Goal: Transaction & Acquisition: Purchase product/service

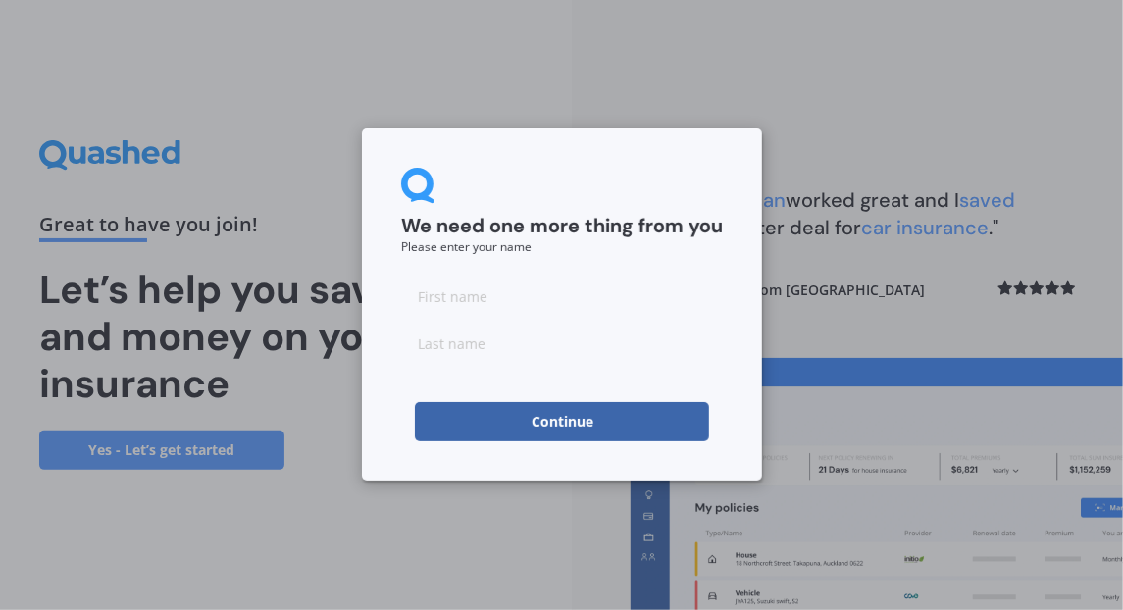
click at [462, 298] on input at bounding box center [562, 296] width 322 height 39
type input "[PERSON_NAME]"
type input "Verheul"
click at [576, 425] on button "Continue" at bounding box center [562, 421] width 294 height 39
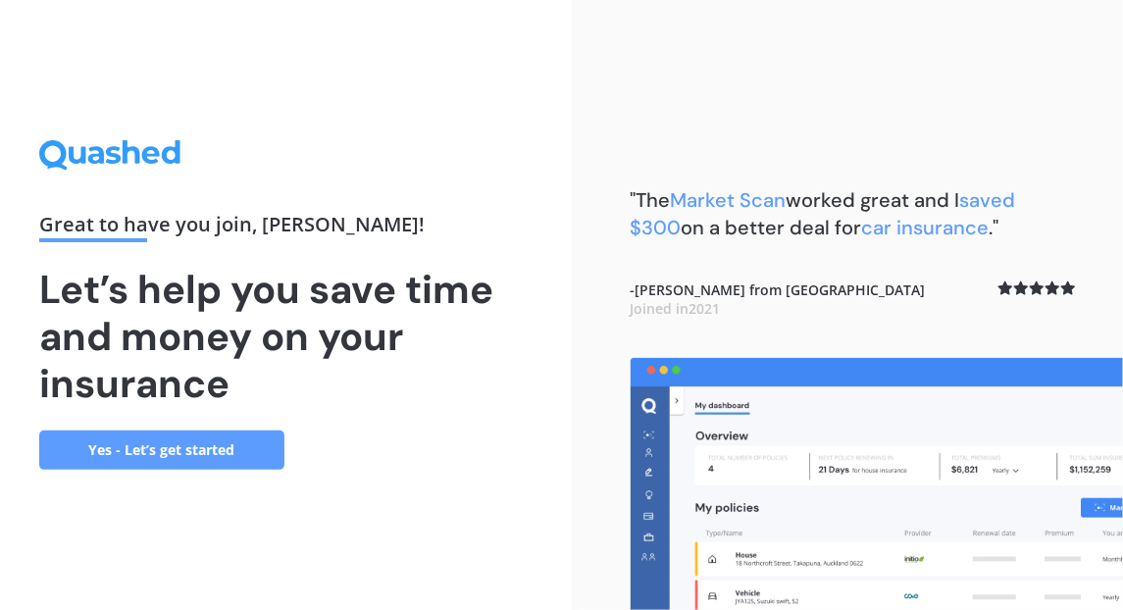
click at [207, 447] on link "Yes - Let’s get started" at bounding box center [161, 450] width 245 height 39
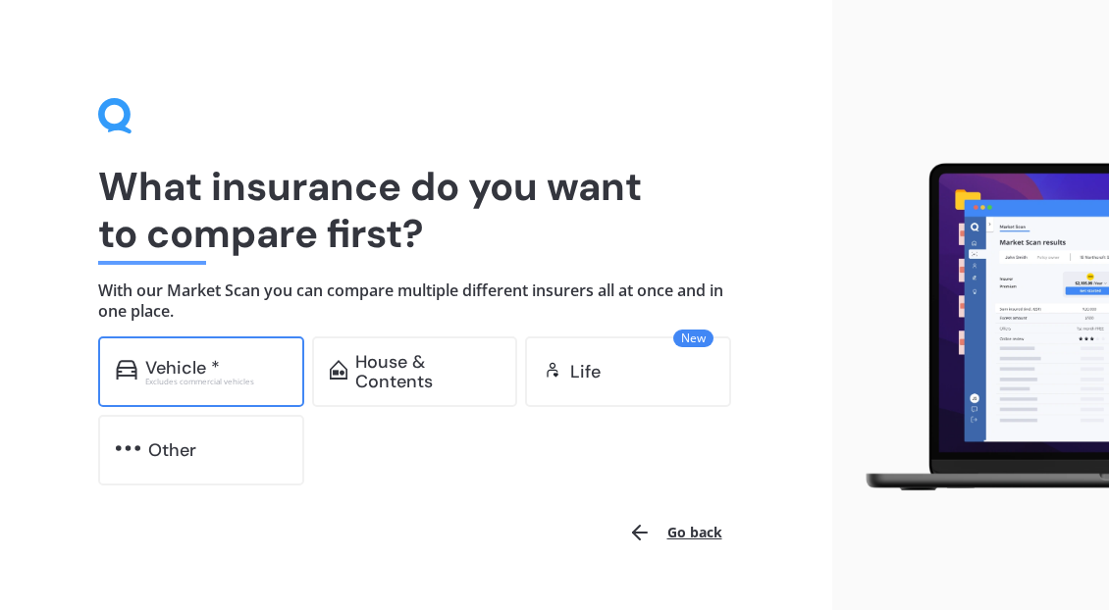
click at [236, 383] on div "Excludes commercial vehicles" at bounding box center [215, 382] width 141 height 8
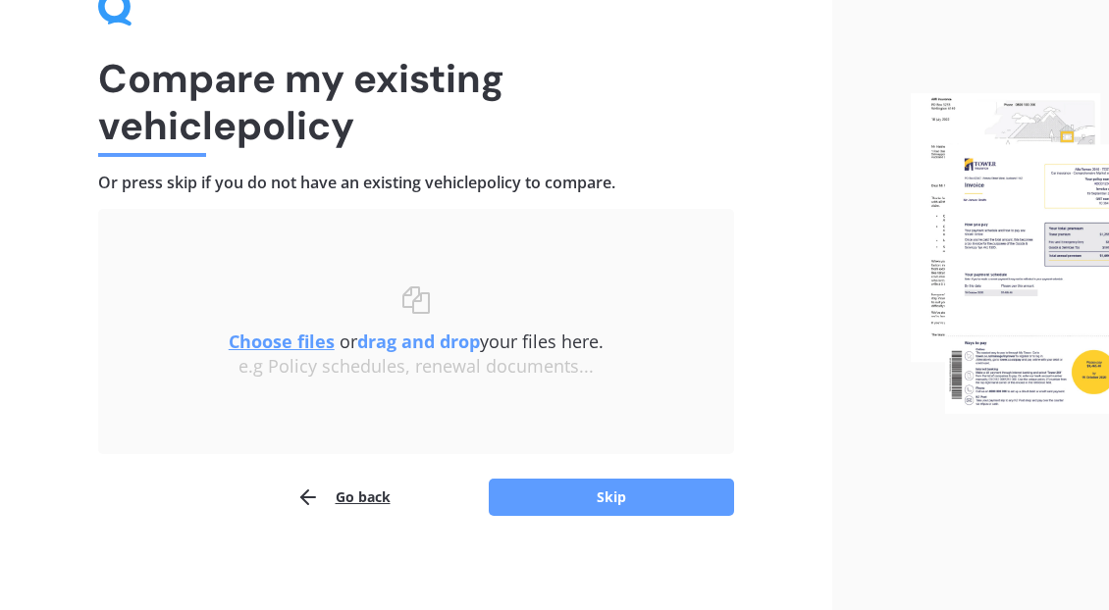
scroll to position [112, 0]
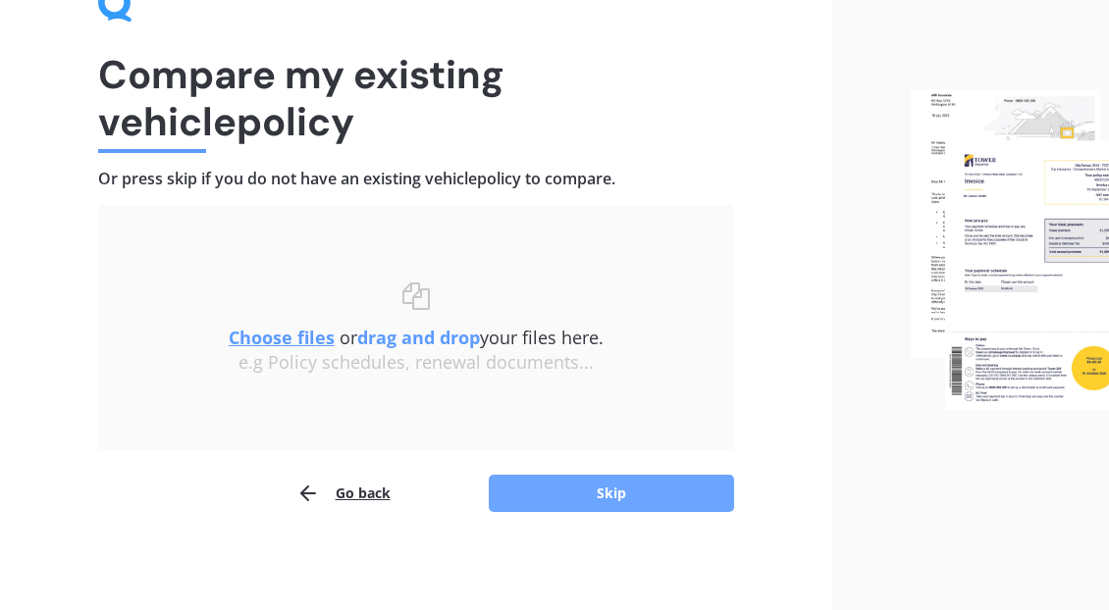
click at [640, 491] on button "Skip" at bounding box center [611, 493] width 245 height 37
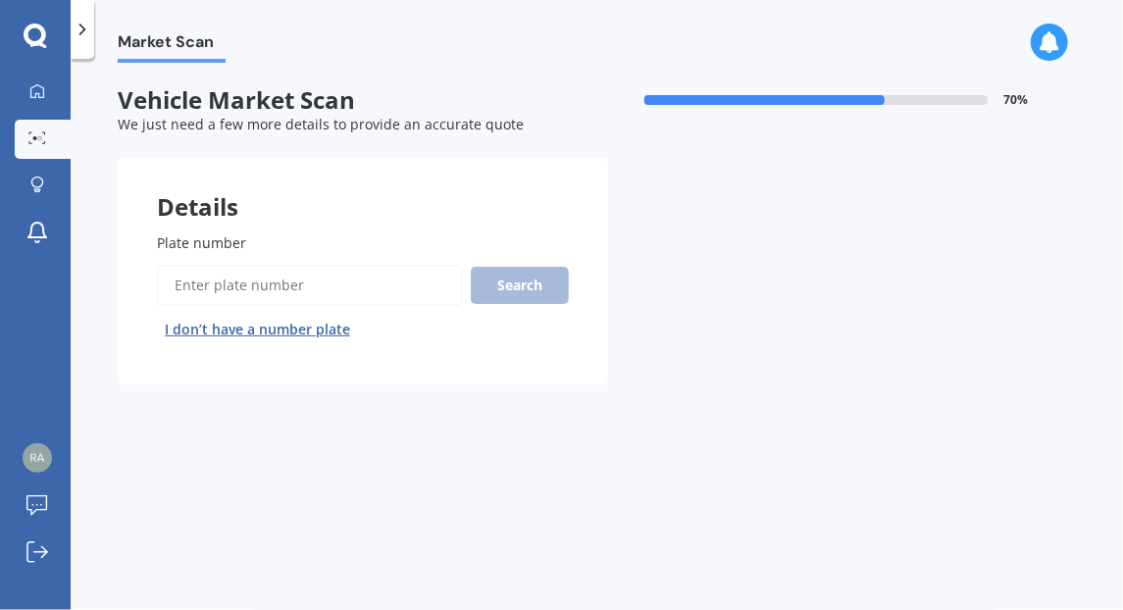
click at [286, 278] on input "Plate number" at bounding box center [310, 285] width 306 height 41
type input "lyc417"
click at [533, 294] on button "Search" at bounding box center [520, 285] width 98 height 37
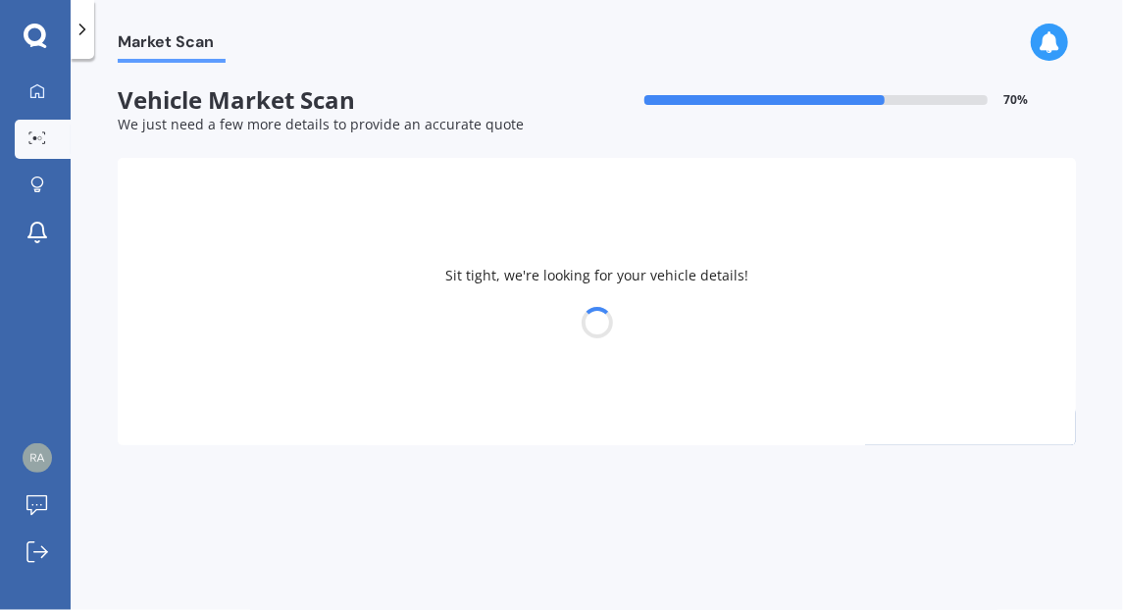
select select "NISSAN"
select select "SKYLINE"
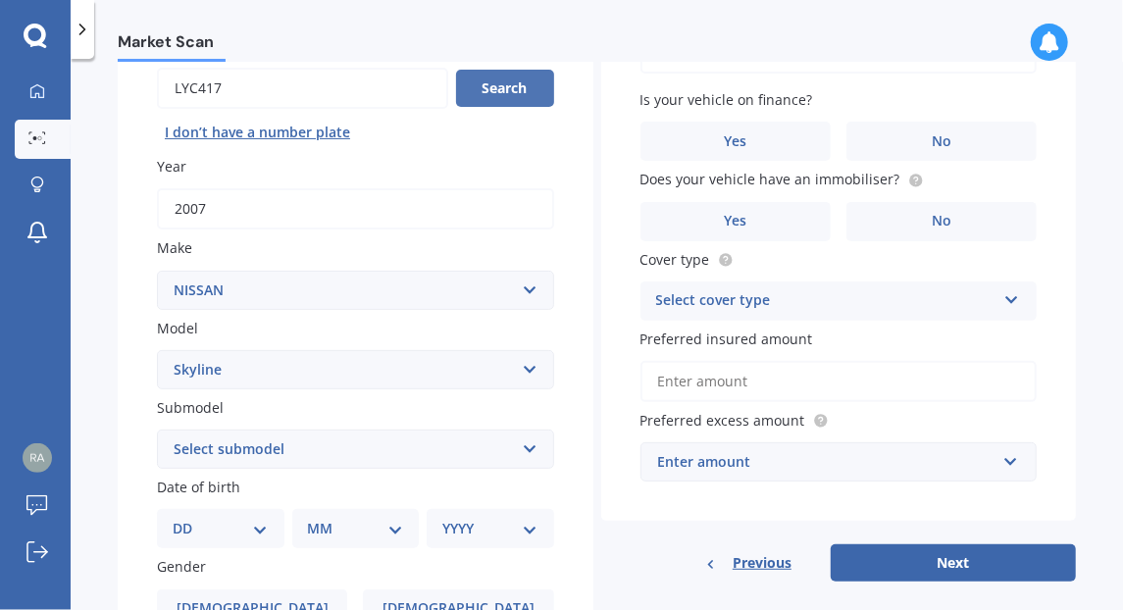
scroll to position [202, 0]
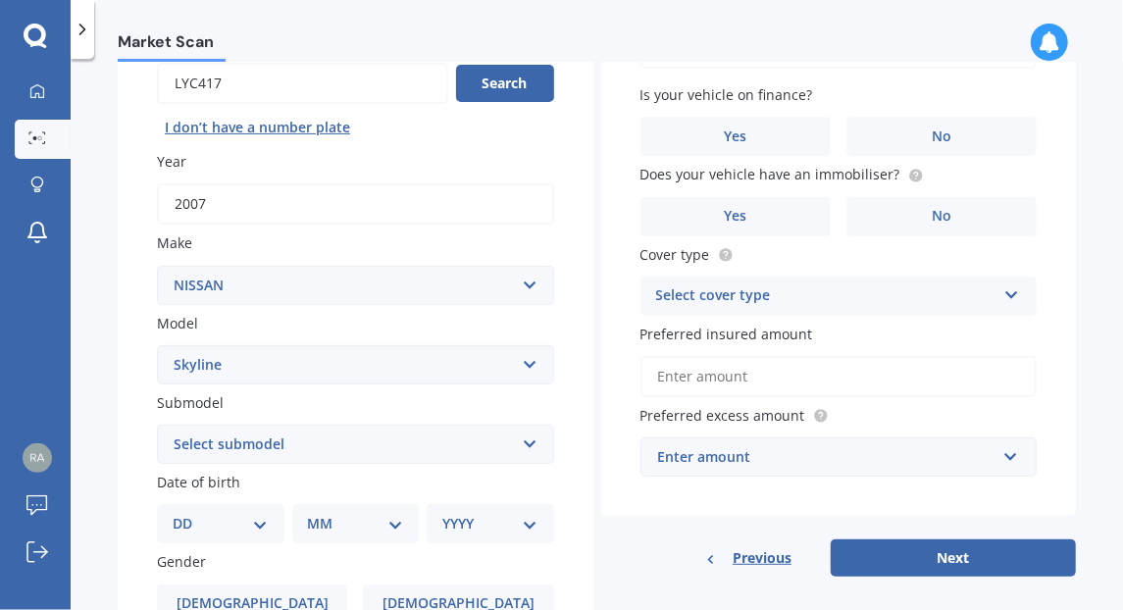
click at [516, 451] on select "Select submodel (All other non turbo) 200 GT 250GT 300GT 350GT 350GT Hybrid 370…" at bounding box center [355, 444] width 397 height 39
select select "GT"
click at [157, 426] on select "Select submodel (All other non turbo) 200 GT 250GT 300GT 350GT 350GT Hybrid 370…" at bounding box center [355, 444] width 397 height 39
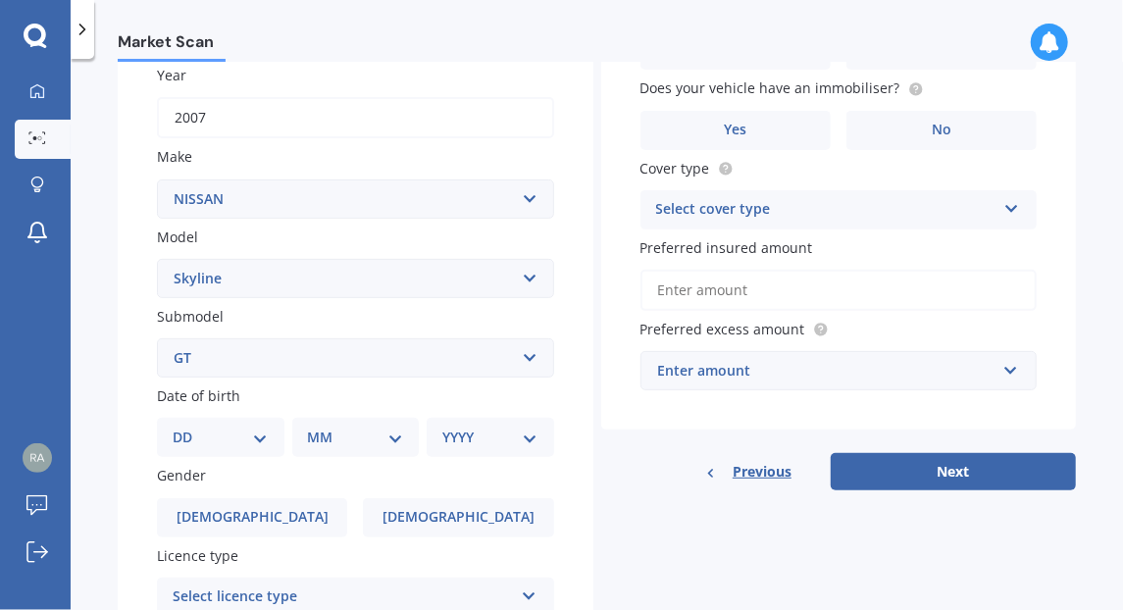
scroll to position [290, 0]
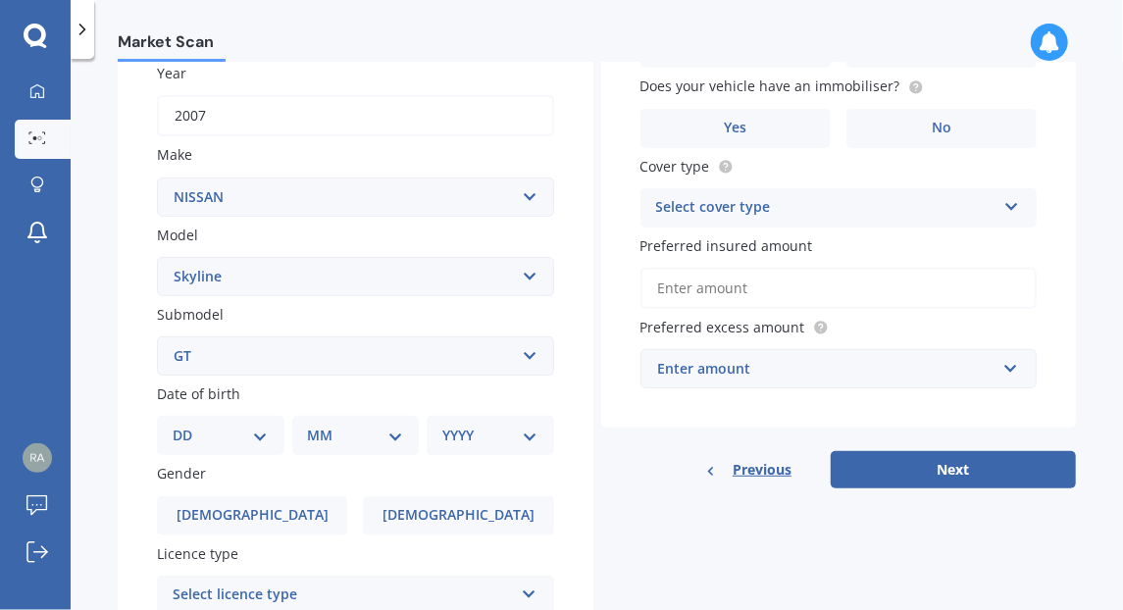
click at [241, 438] on select "DD 01 02 03 04 05 06 07 08 09 10 11 12 13 14 15 16 17 18 19 20 21 22 23 24 25 2…" at bounding box center [221, 436] width 96 height 22
select select "02"
click at [188, 427] on select "DD 01 02 03 04 05 06 07 08 09 10 11 12 13 14 15 16 17 18 19 20 21 22 23 24 25 2…" at bounding box center [221, 436] width 96 height 22
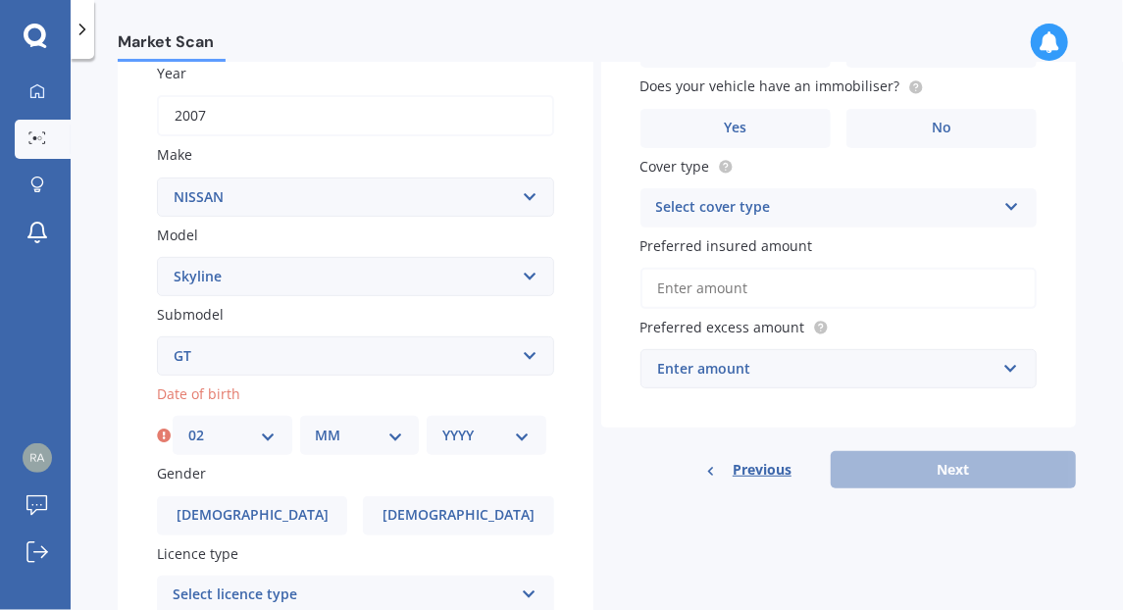
click at [359, 445] on select "MM 01 02 03 04 05 06 07 08 09 10 11 12" at bounding box center [360, 436] width 88 height 22
select select "08"
click at [316, 427] on select "MM 01 02 03 04 05 06 07 08 09 10 11 12" at bounding box center [360, 436] width 88 height 22
click at [496, 441] on select "YYYY 2025 2024 2023 2022 2021 2020 2019 2018 2017 2016 2015 2014 2013 2012 2011…" at bounding box center [486, 436] width 88 height 22
select select "1997"
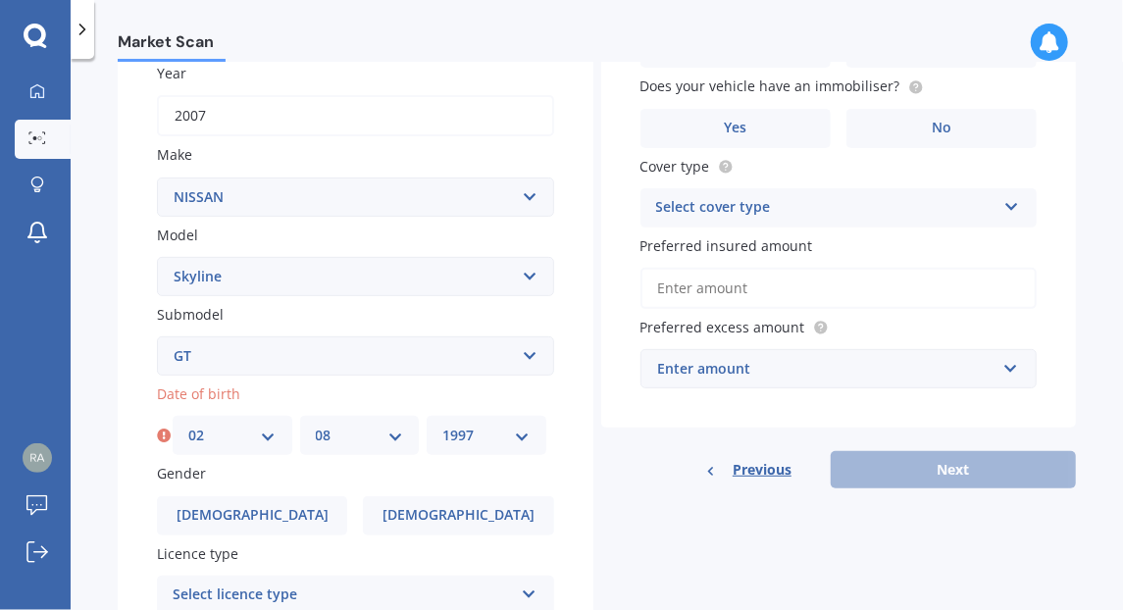
click at [442, 427] on select "YYYY 2025 2024 2023 2022 2021 2020 2019 2018 2017 2016 2015 2014 2013 2012 2011…" at bounding box center [486, 436] width 88 height 22
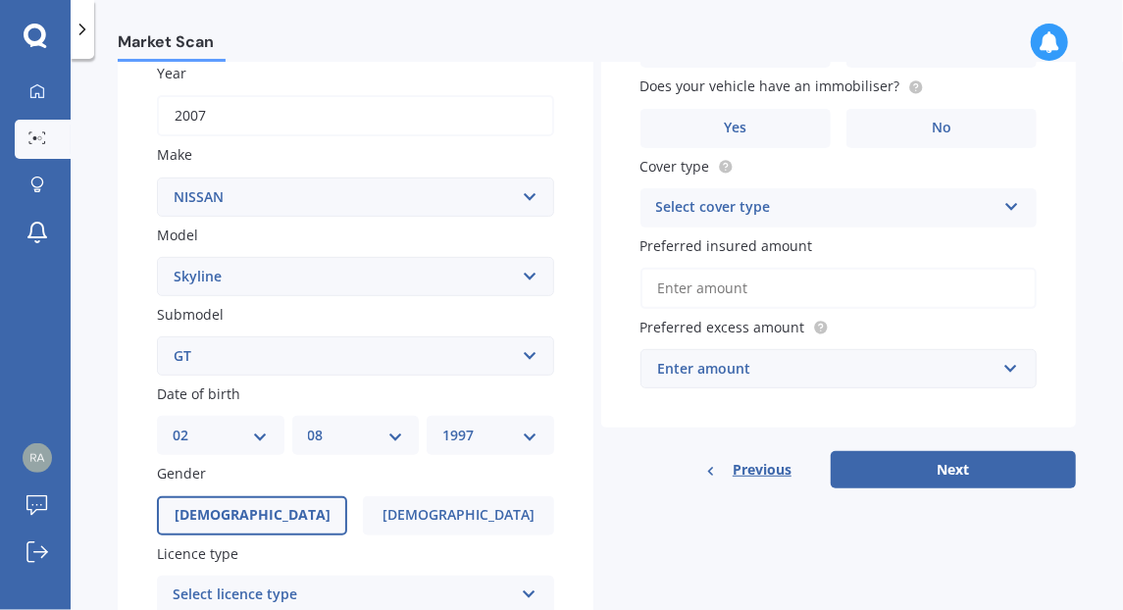
click at [286, 508] on label "[DEMOGRAPHIC_DATA]" at bounding box center [252, 515] width 190 height 39
click at [0, 0] on input "[DEMOGRAPHIC_DATA]" at bounding box center [0, 0] width 0 height 0
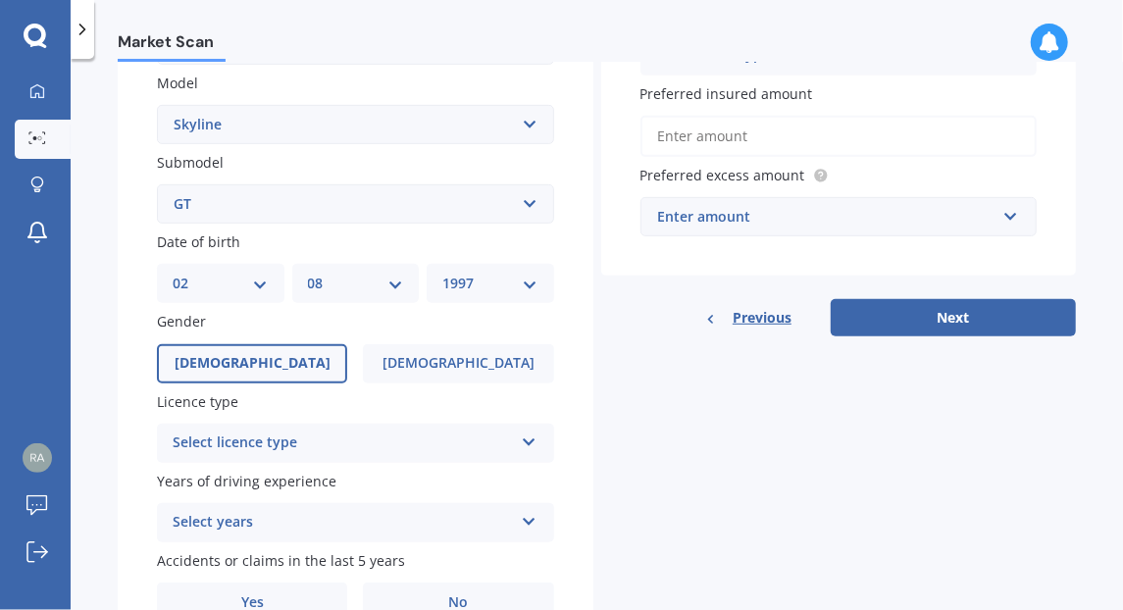
scroll to position [443, 0]
click at [524, 443] on icon at bounding box center [529, 438] width 17 height 14
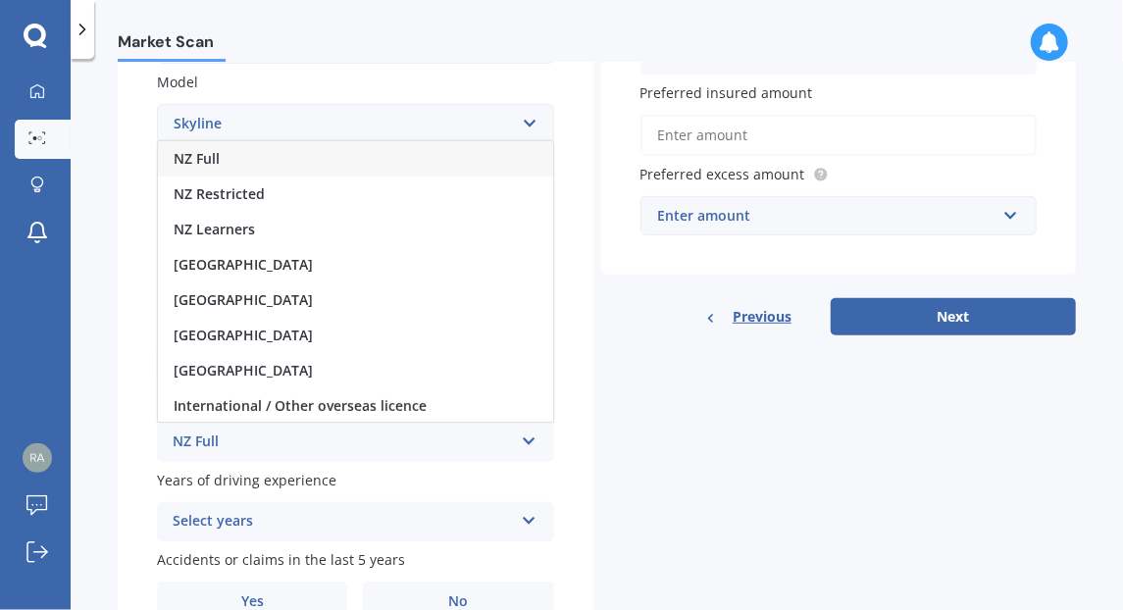
click at [228, 172] on div "NZ Full" at bounding box center [355, 158] width 395 height 35
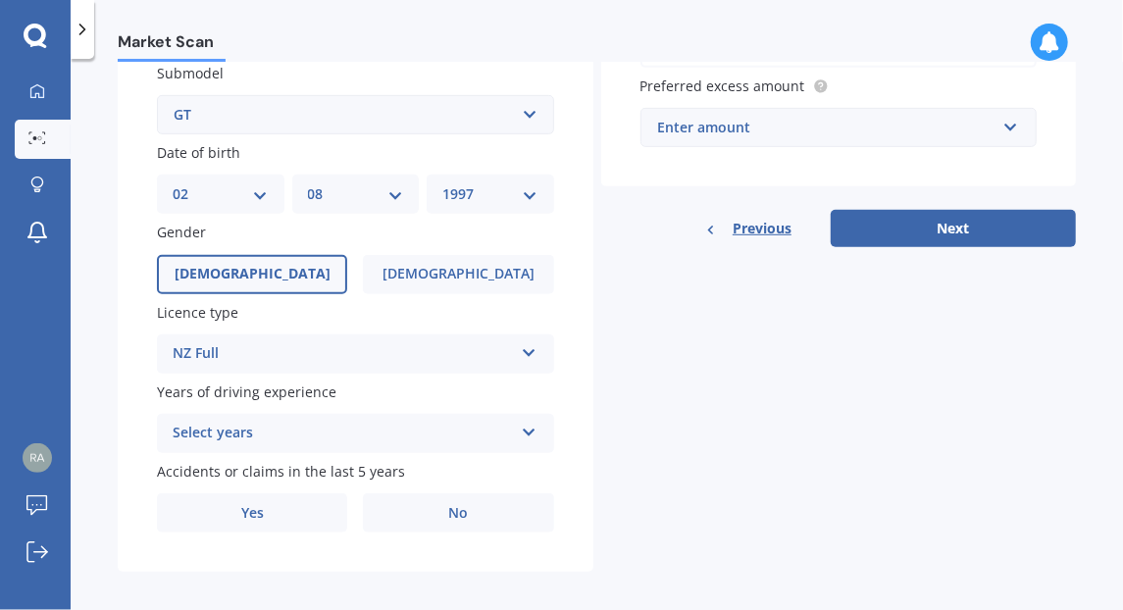
scroll to position [538, 0]
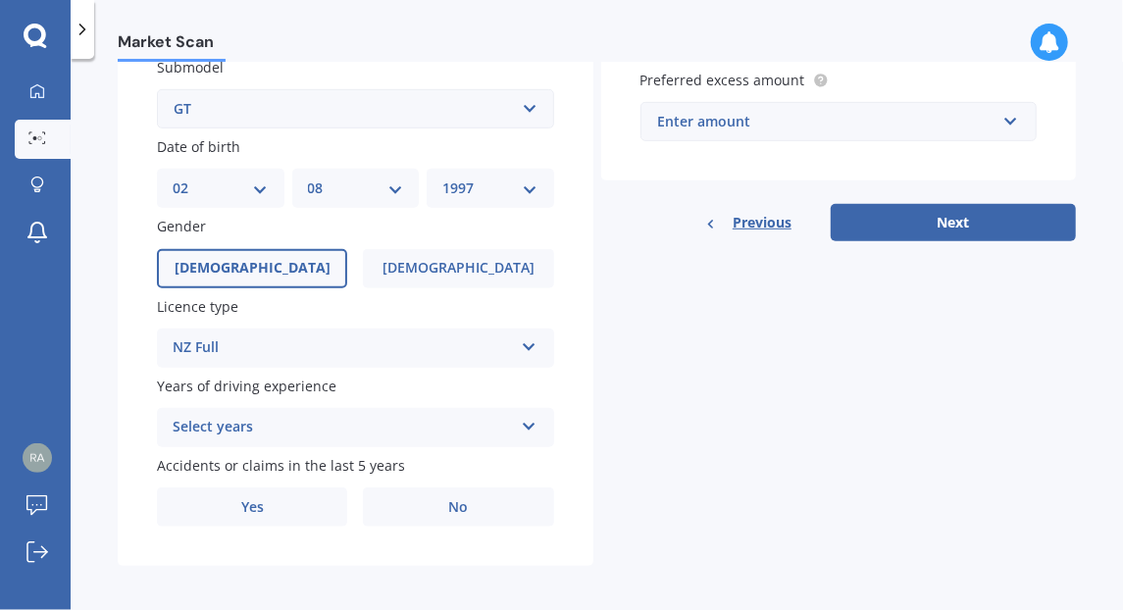
click at [522, 428] on icon at bounding box center [529, 423] width 17 height 14
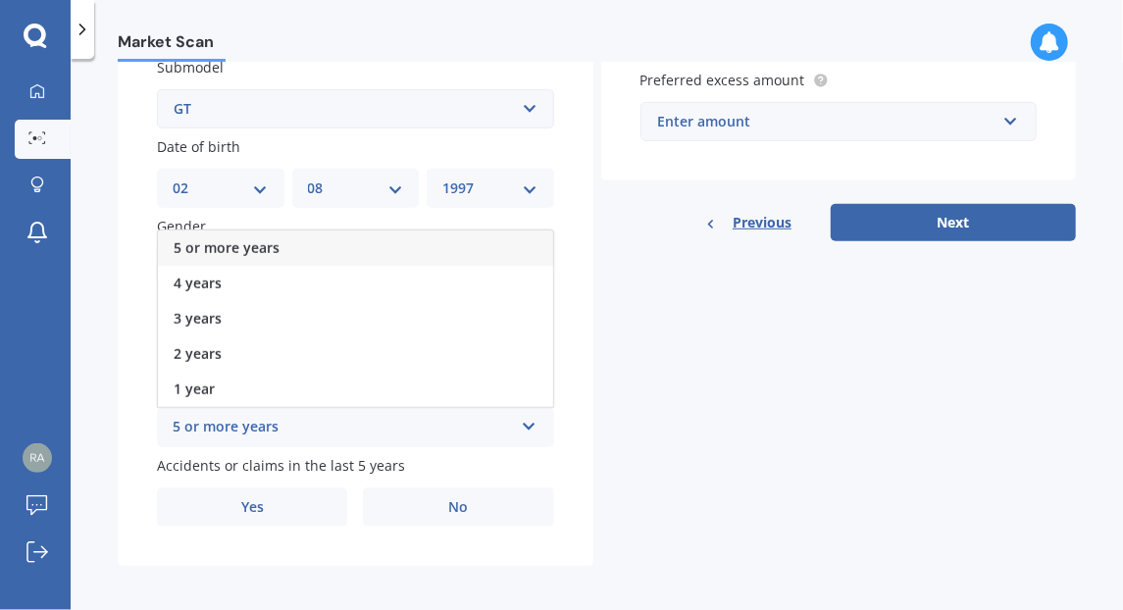
click at [277, 255] on span "5 or more years" at bounding box center [227, 247] width 106 height 19
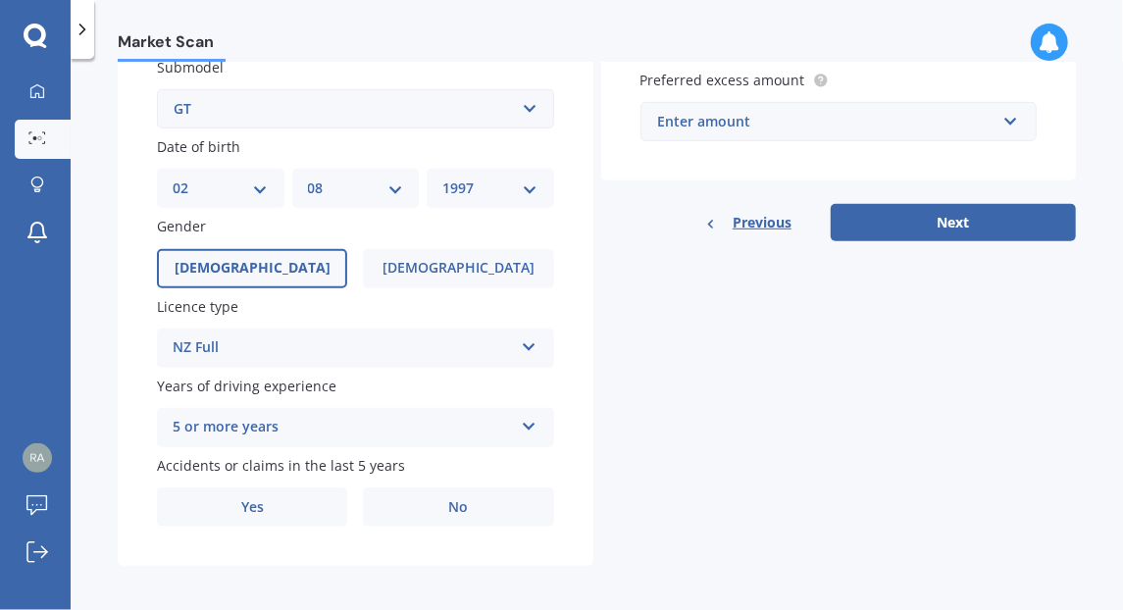
click at [453, 432] on div "5 or more years" at bounding box center [343, 428] width 340 height 24
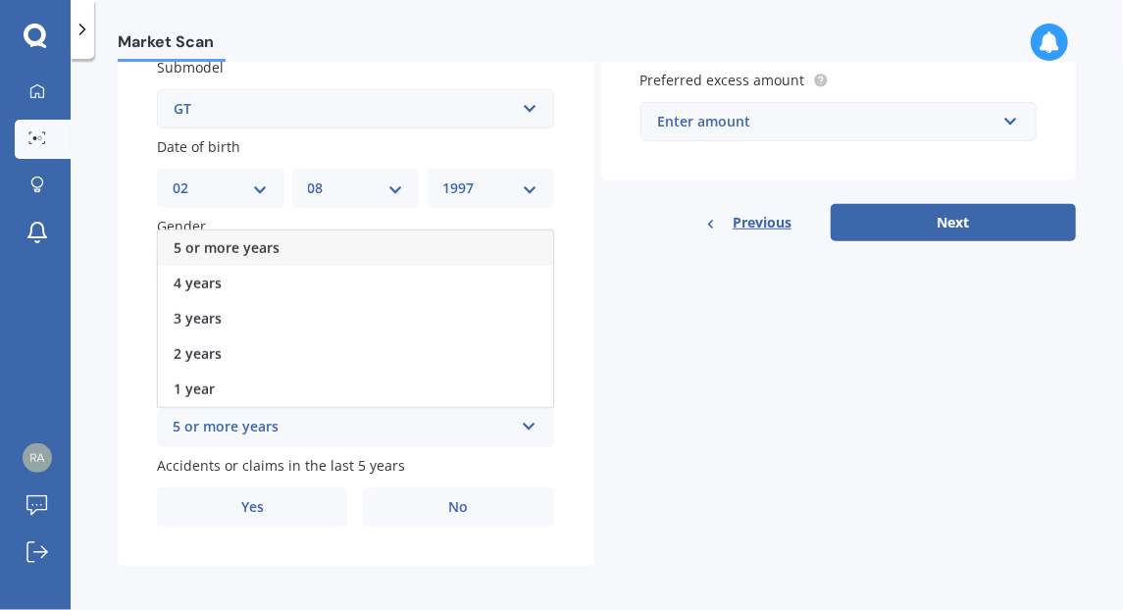
click at [307, 257] on div "5 or more years" at bounding box center [355, 248] width 395 height 35
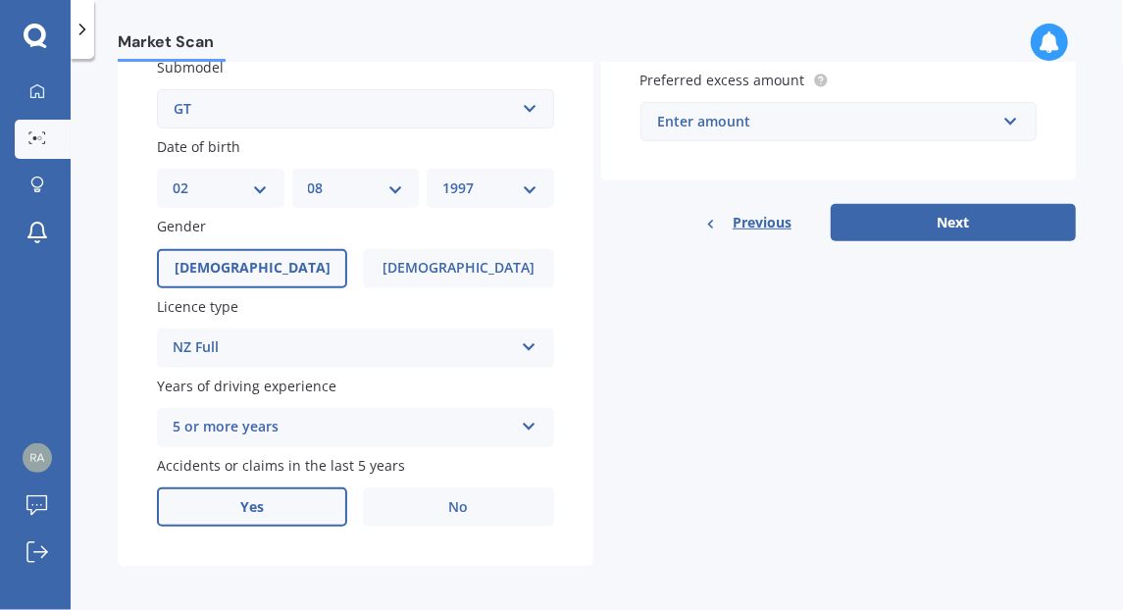
click at [261, 510] on span "Yes" at bounding box center [252, 507] width 24 height 17
click at [0, 0] on input "Yes" at bounding box center [0, 0] width 0 height 0
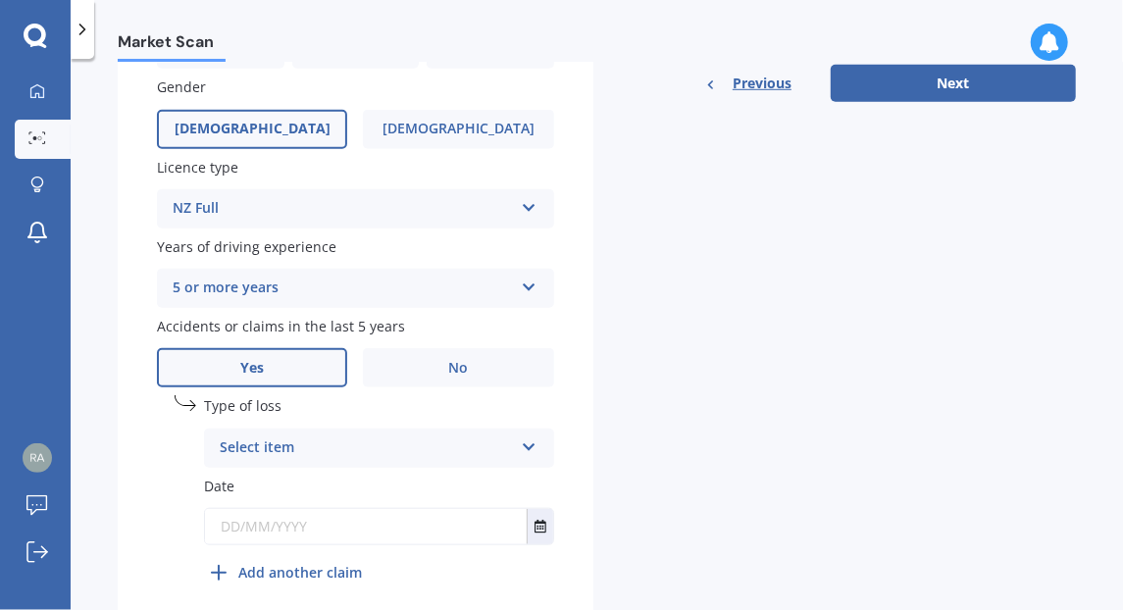
scroll to position [686, 0]
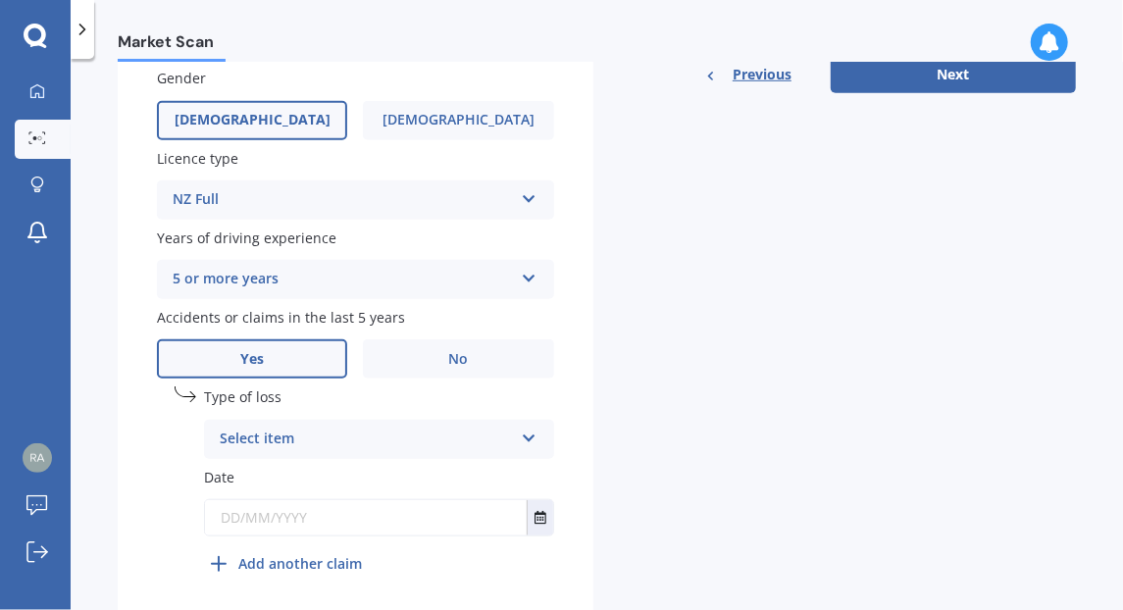
click at [523, 441] on icon at bounding box center [529, 435] width 17 height 14
click at [700, 441] on div "Details Plate number Search I don’t have a number plate Year [DATE] Make Select…" at bounding box center [597, 51] width 959 height 1159
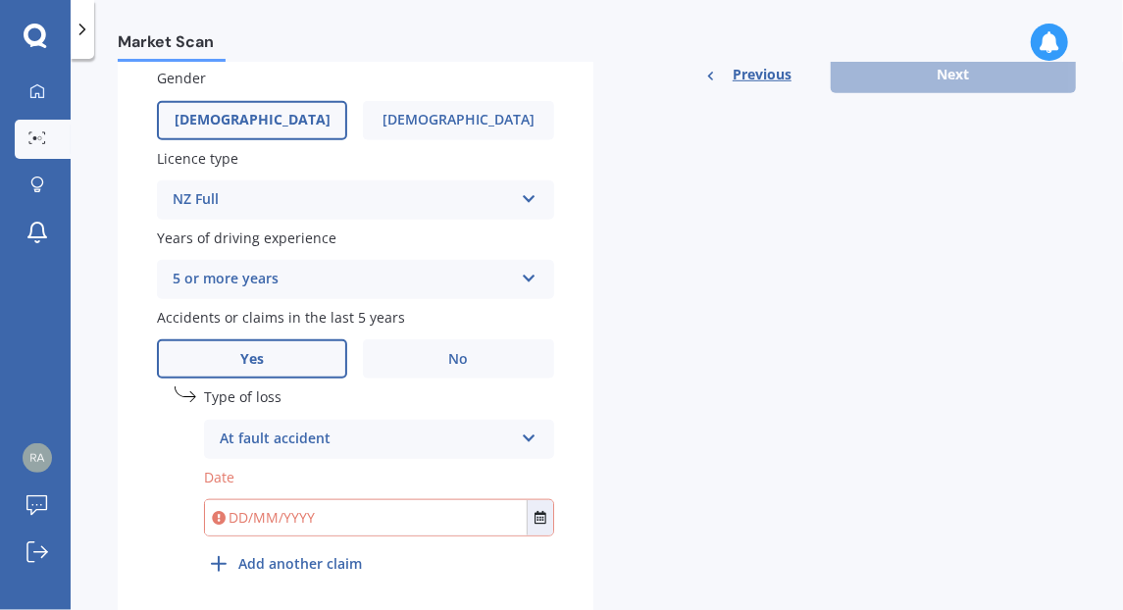
click at [355, 521] on input "text" at bounding box center [366, 517] width 322 height 35
click at [535, 524] on icon "Select date" at bounding box center [541, 518] width 12 height 14
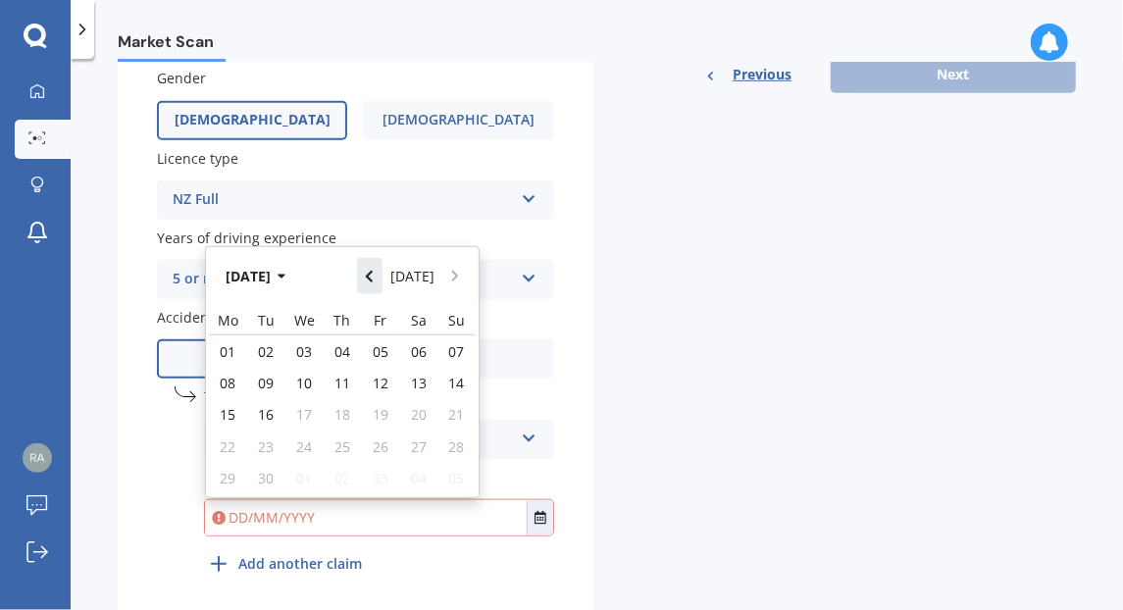
click at [374, 280] on icon "Navigate back" at bounding box center [369, 277] width 9 height 14
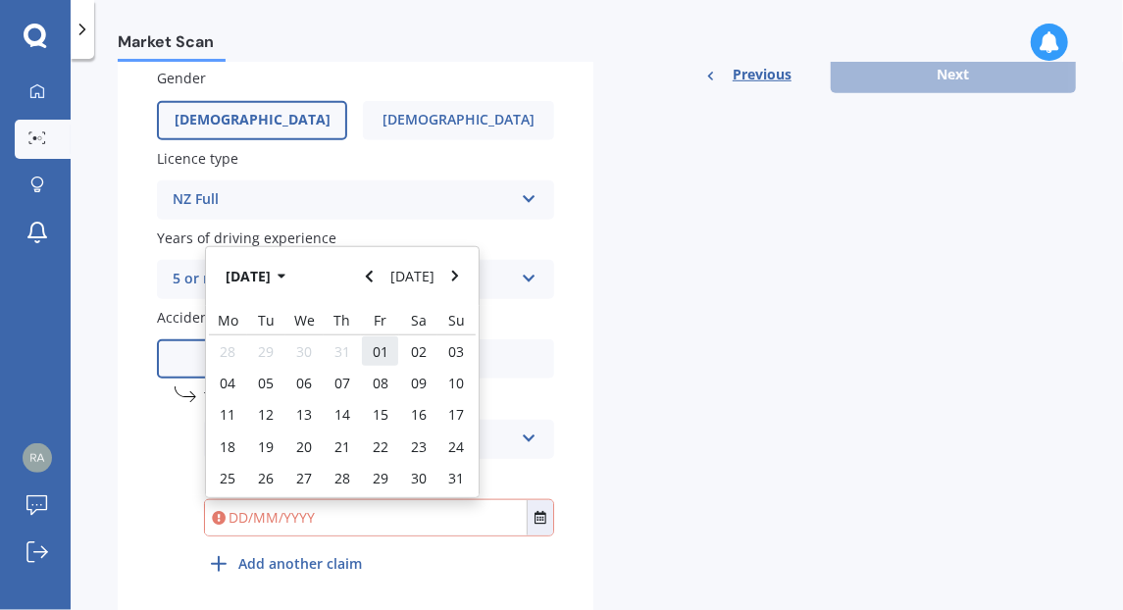
click at [375, 360] on span "01" at bounding box center [381, 351] width 16 height 19
type input "[DATE]"
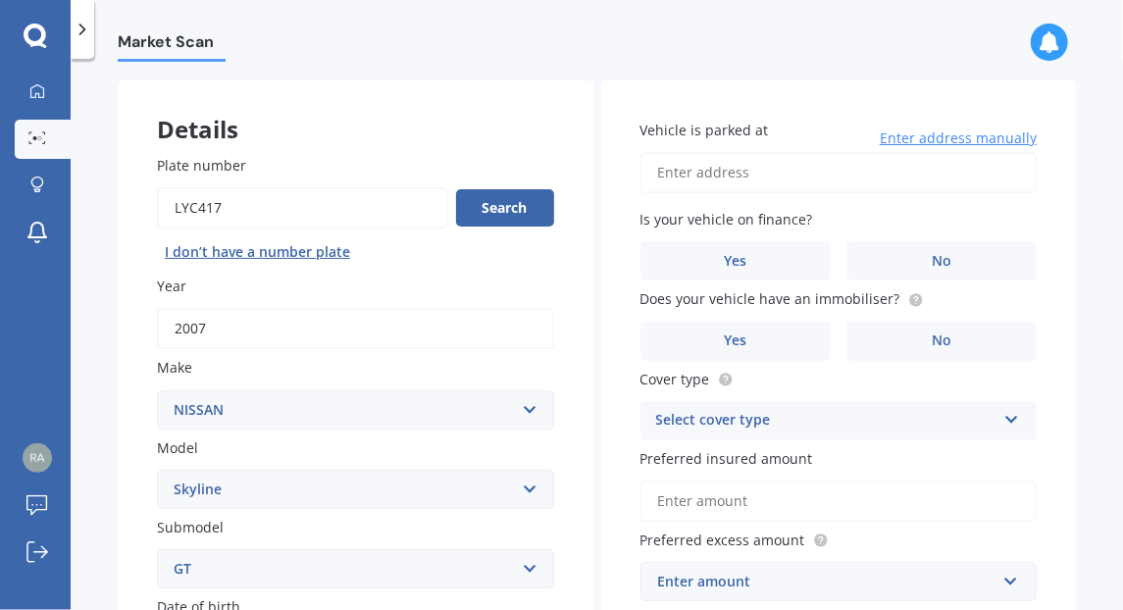
scroll to position [0, 0]
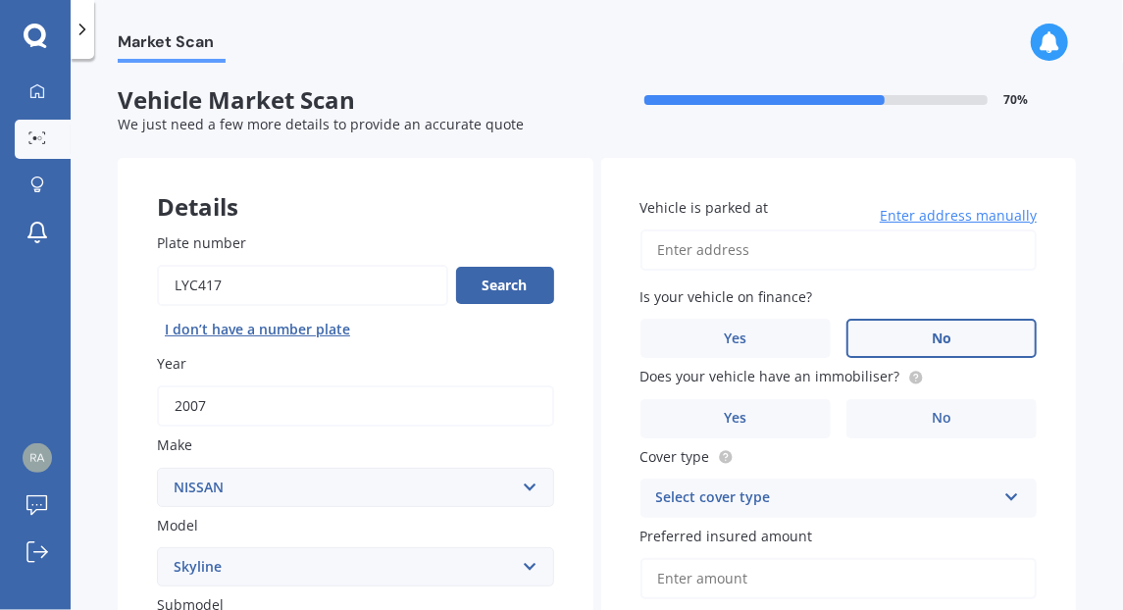
click at [933, 339] on span "No" at bounding box center [942, 339] width 20 height 17
click at [0, 0] on input "No" at bounding box center [0, 0] width 0 height 0
click at [940, 425] on span "No" at bounding box center [942, 418] width 20 height 17
click at [0, 0] on input "No" at bounding box center [0, 0] width 0 height 0
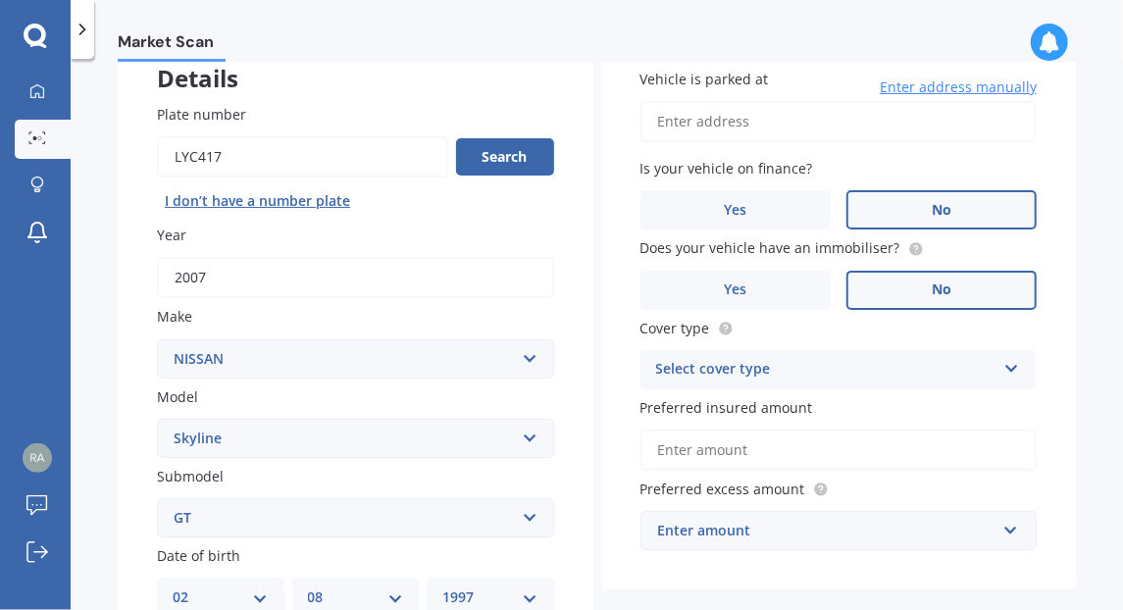
scroll to position [130, 0]
click at [1004, 367] on icon at bounding box center [1012, 364] width 17 height 14
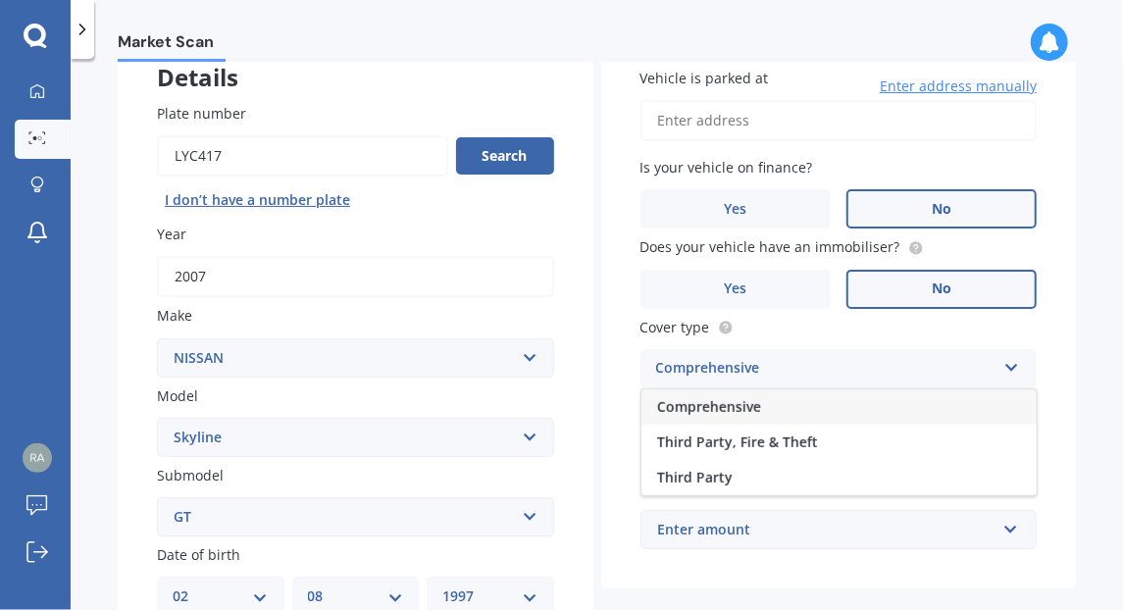
click at [749, 411] on span "Comprehensive" at bounding box center [709, 406] width 104 height 19
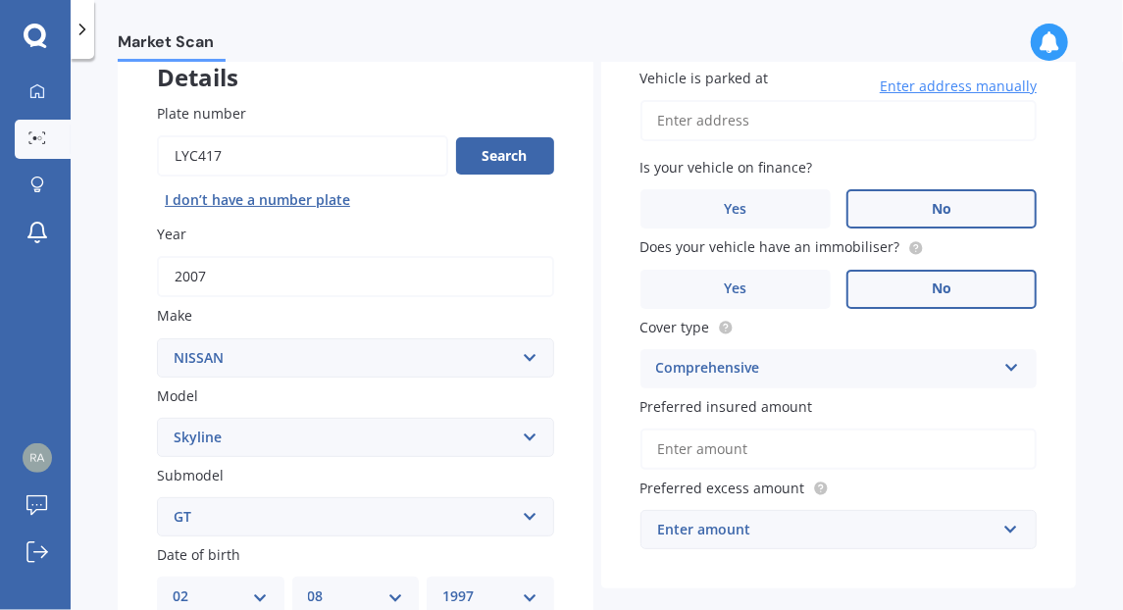
click at [783, 455] on input "Preferred insured amount" at bounding box center [839, 449] width 397 height 41
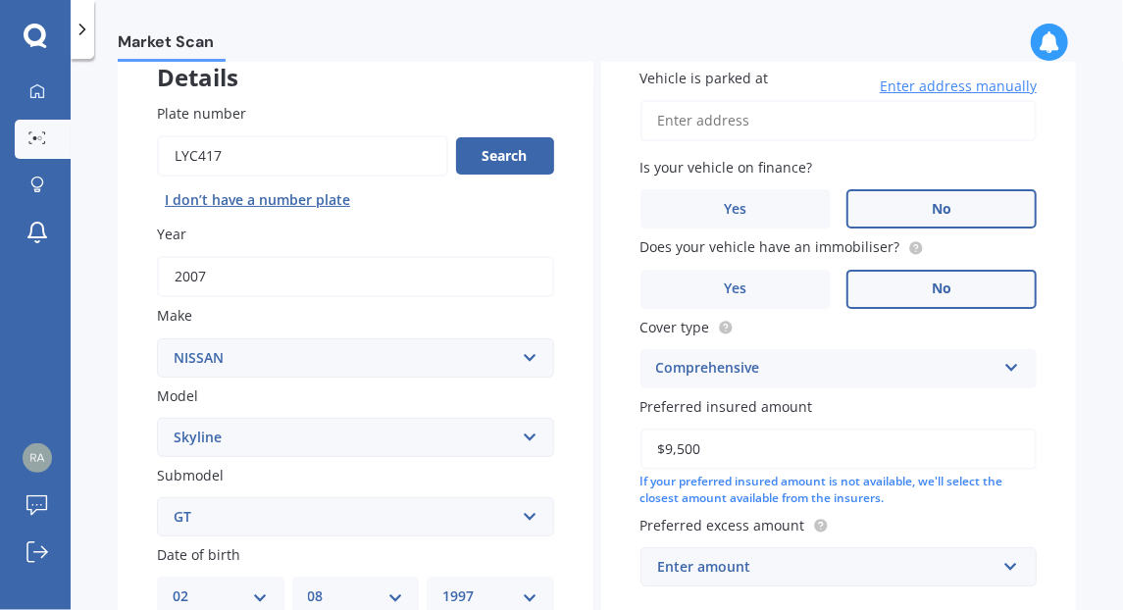
click at [916, 457] on input "$9,500" at bounding box center [839, 449] width 397 height 41
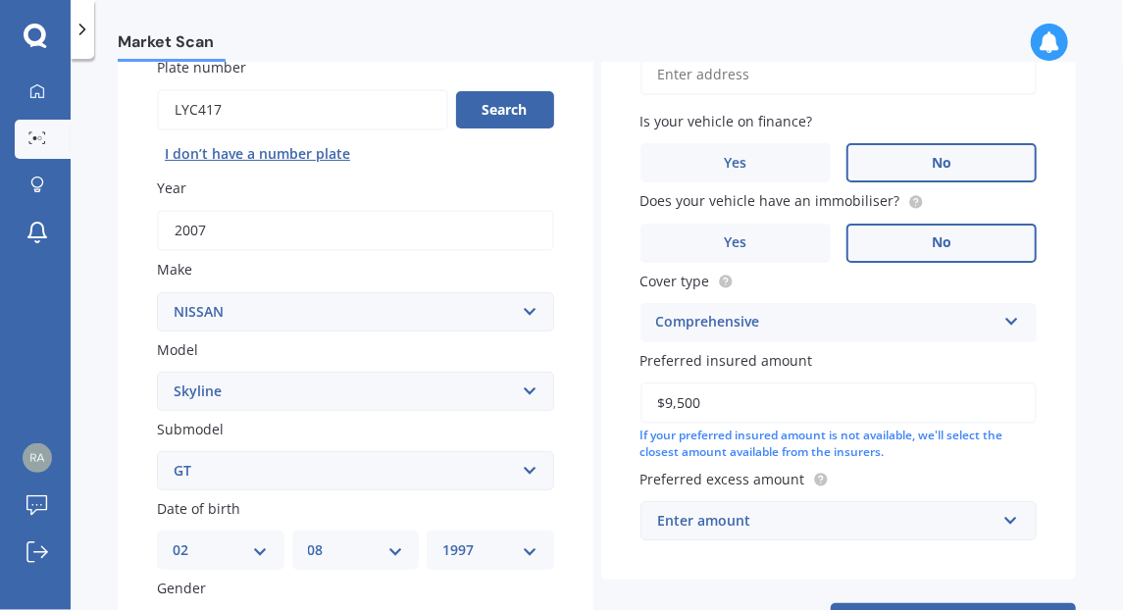
scroll to position [210, 0]
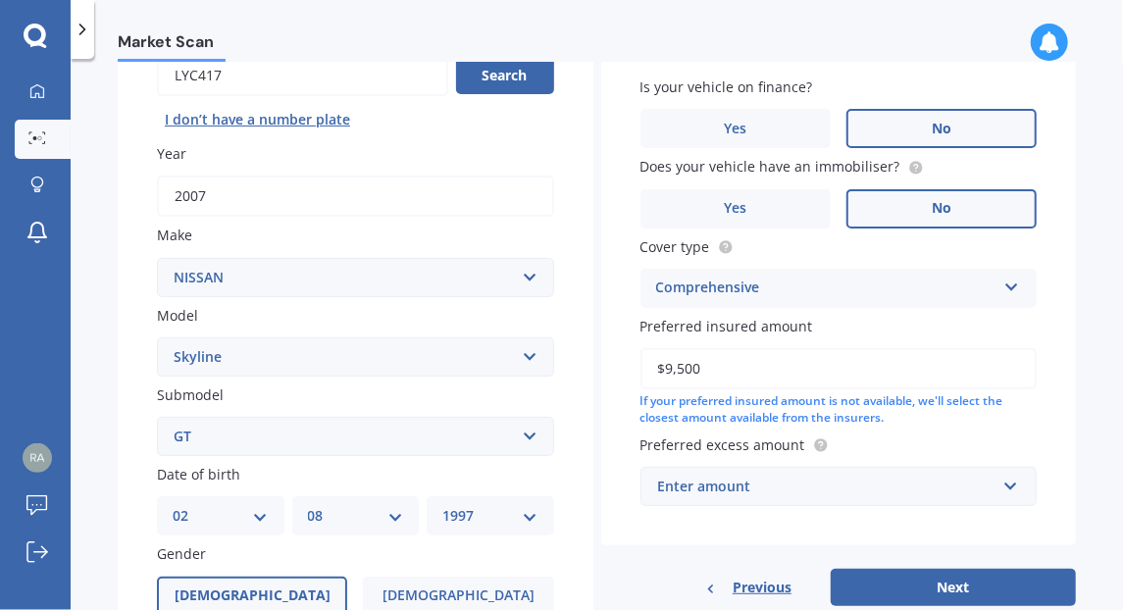
type input "$9,500"
click at [976, 492] on div "Enter amount" at bounding box center [827, 487] width 338 height 22
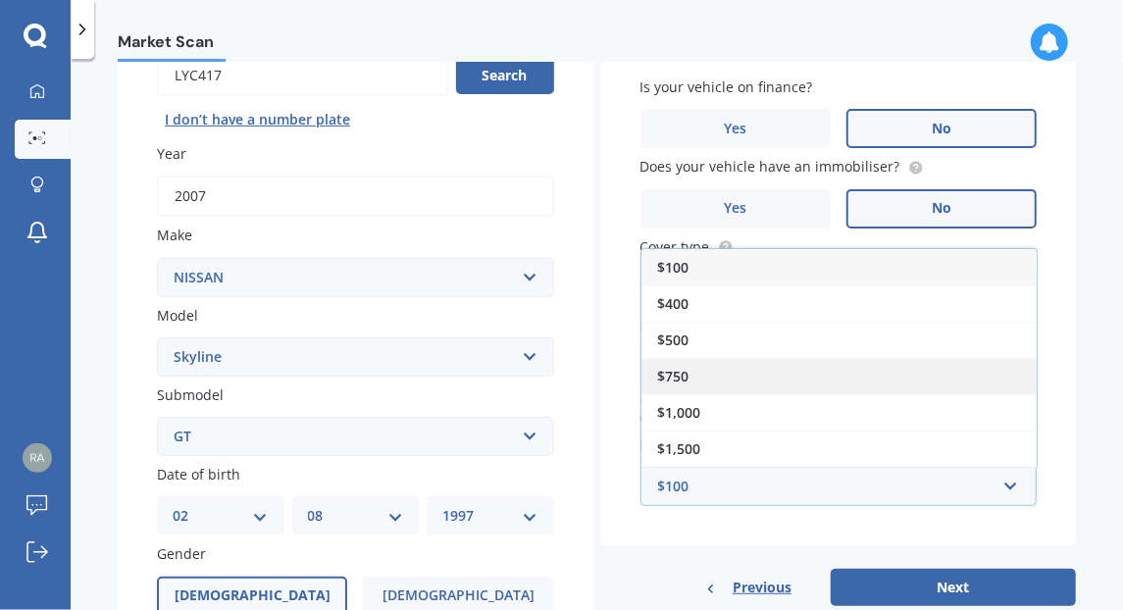
click at [681, 377] on span "$750" at bounding box center [672, 376] width 31 height 19
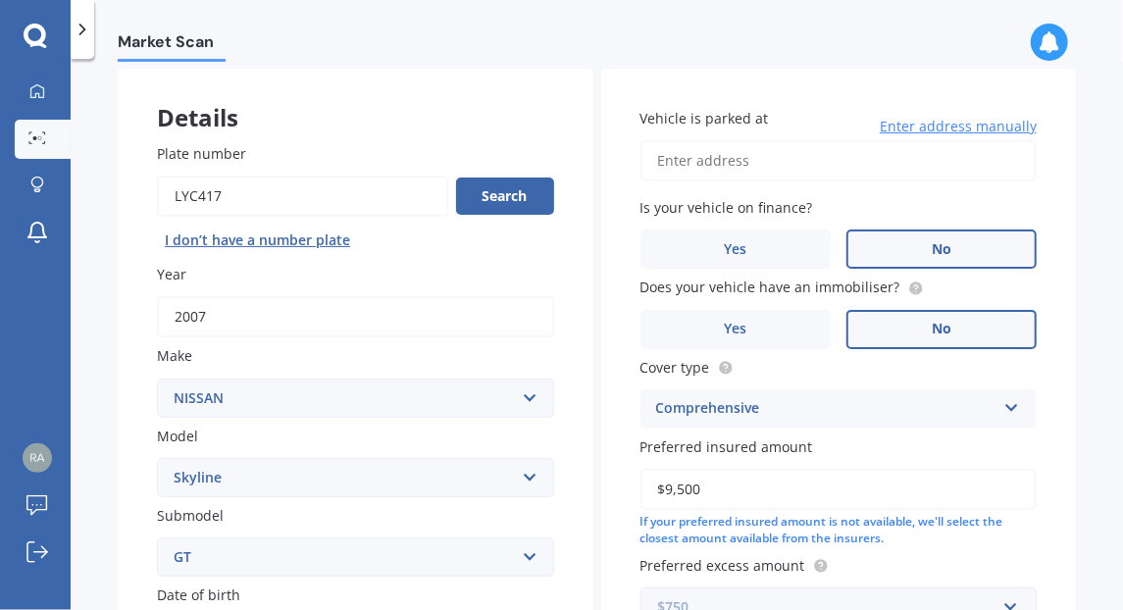
scroll to position [0, 0]
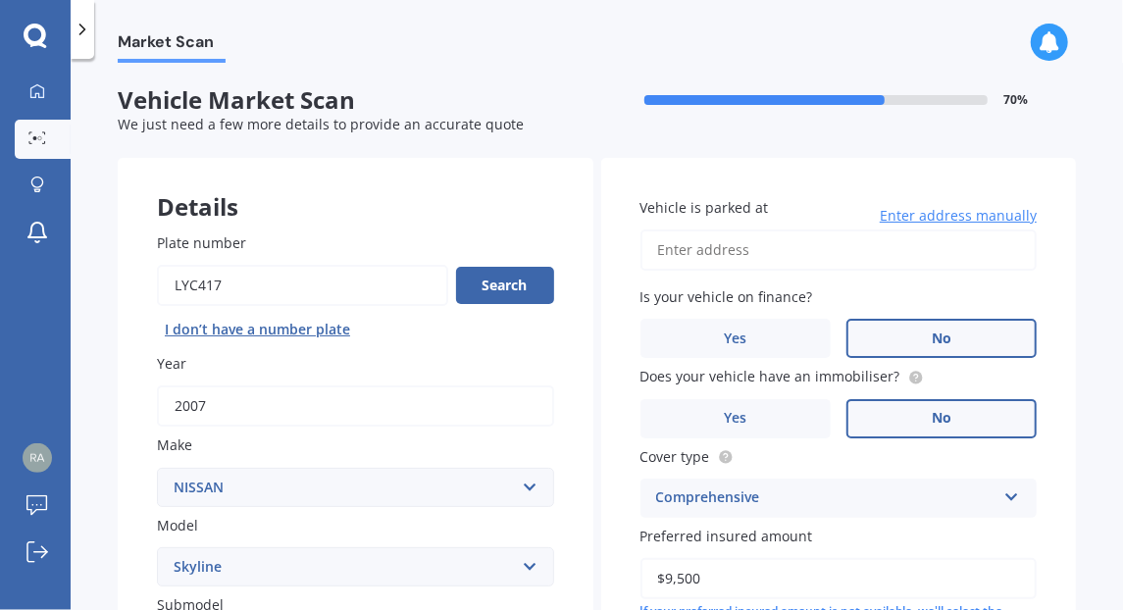
click at [689, 247] on input "Vehicle is parked at" at bounding box center [839, 250] width 397 height 41
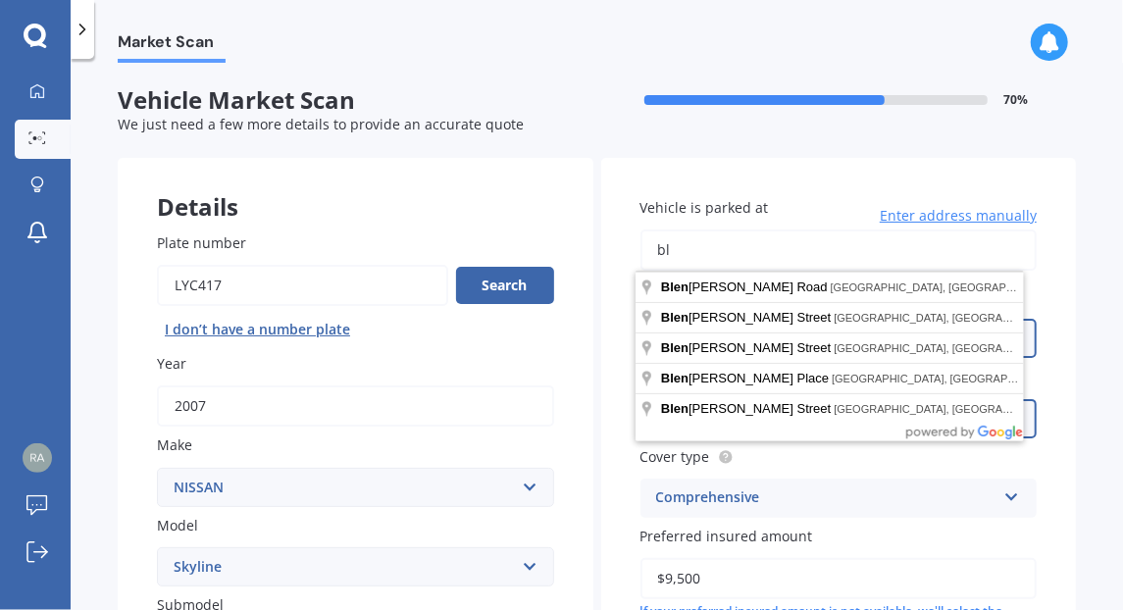
type input "b"
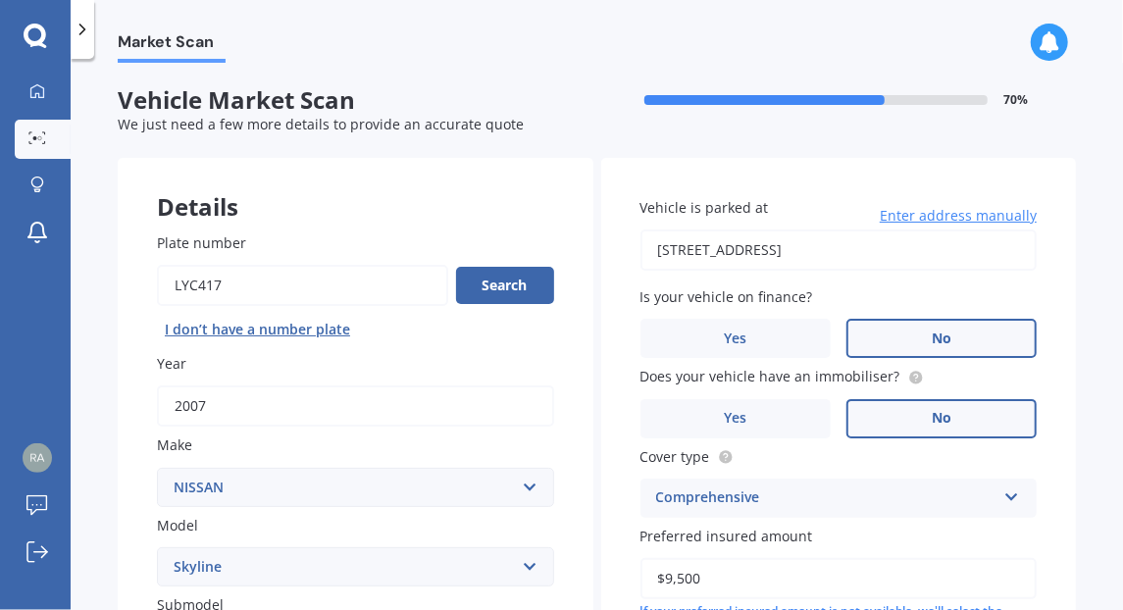
type input "[STREET_ADDRESS]"
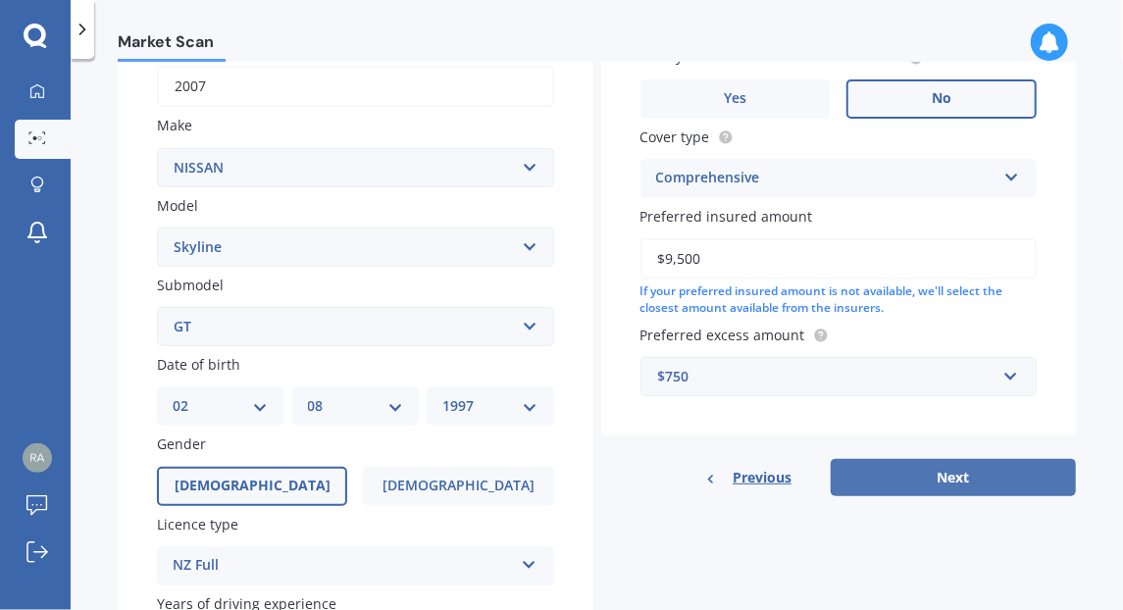
click at [958, 485] on button "Next" at bounding box center [953, 477] width 245 height 37
select select "02"
select select "08"
select select "1997"
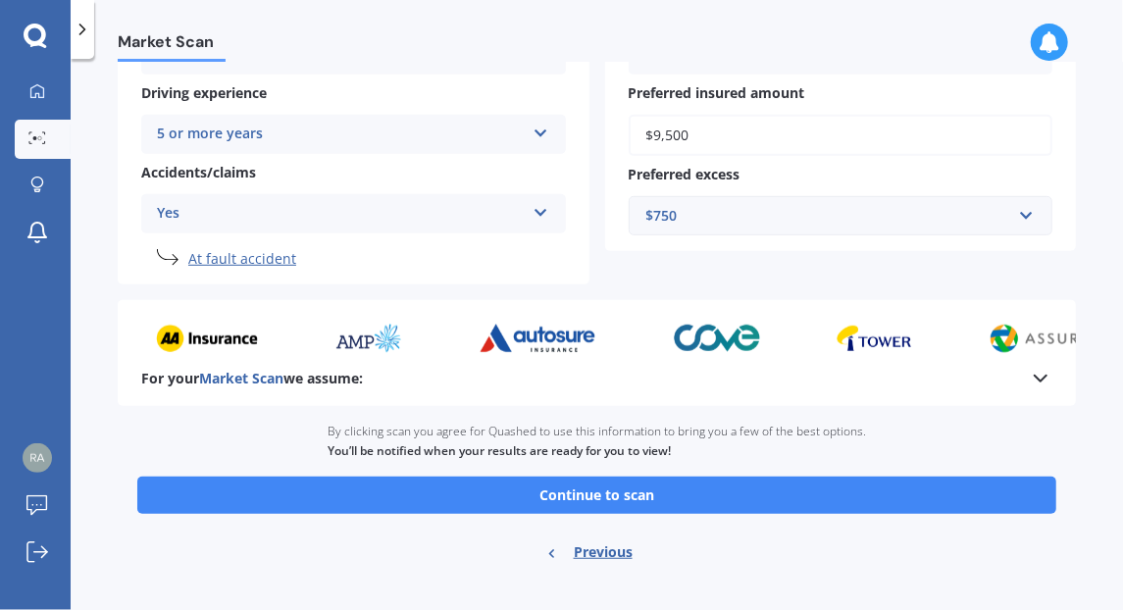
scroll to position [438, 0]
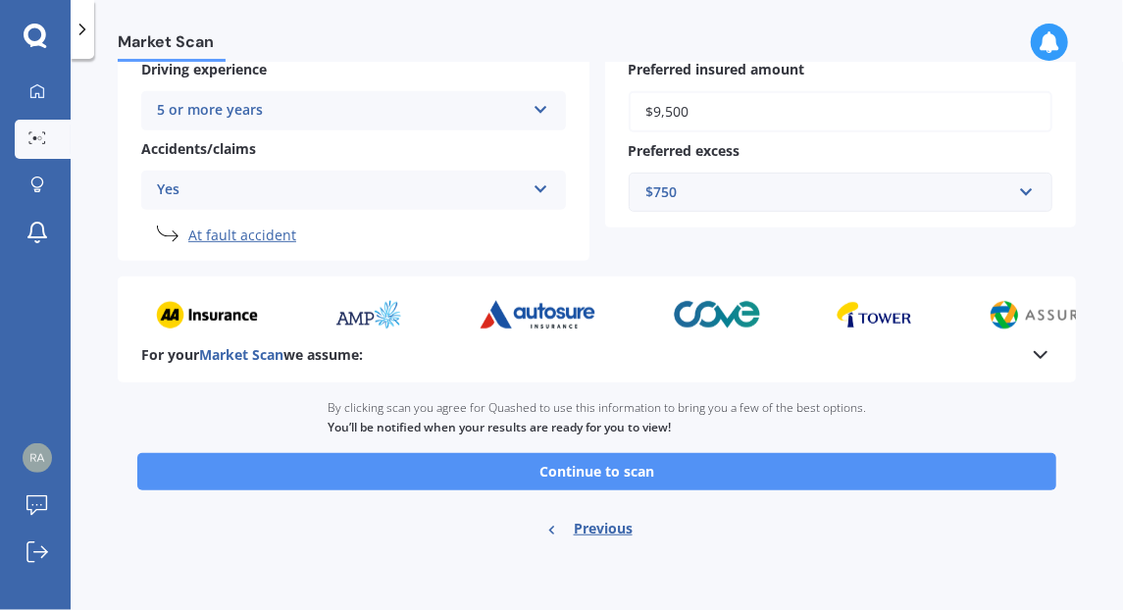
click at [626, 471] on button "Continue to scan" at bounding box center [596, 471] width 919 height 37
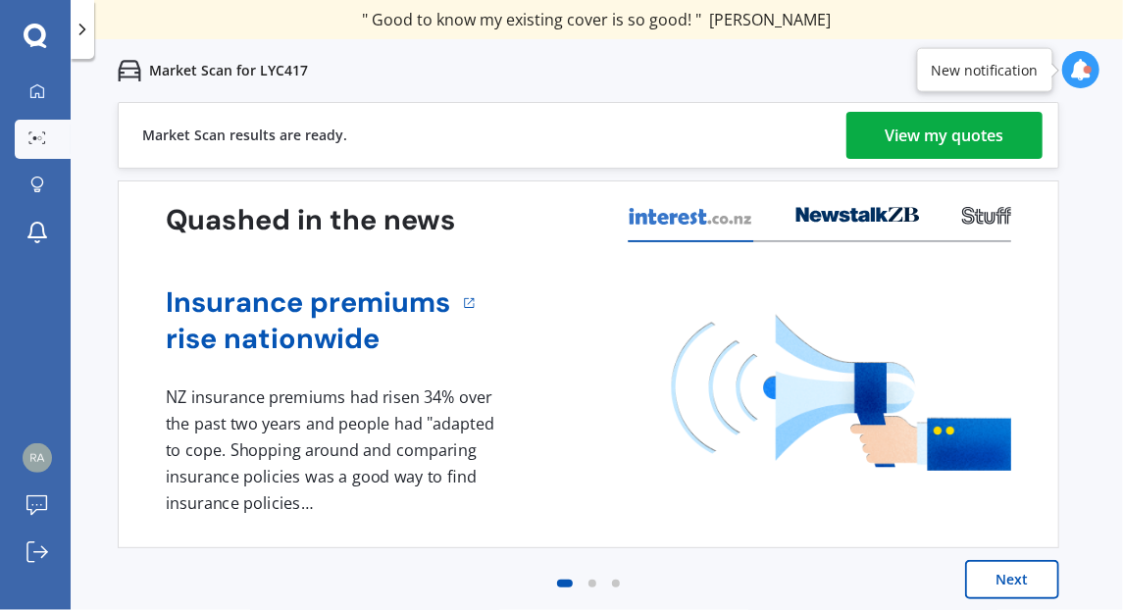
click at [1013, 580] on button "Next" at bounding box center [1012, 579] width 94 height 39
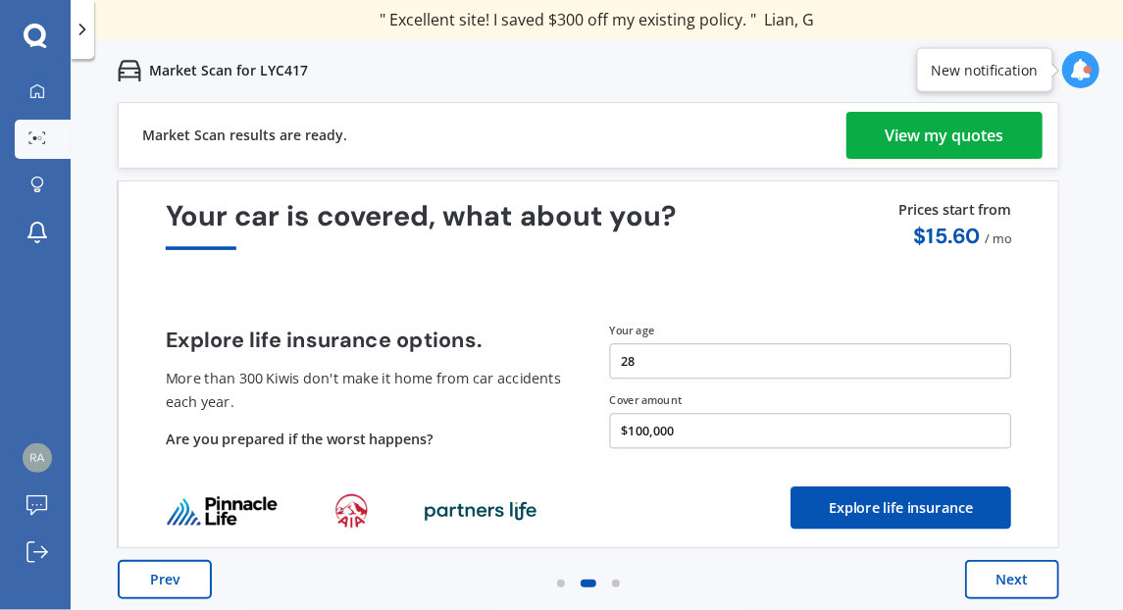
click at [934, 137] on div "View my quotes" at bounding box center [945, 135] width 119 height 47
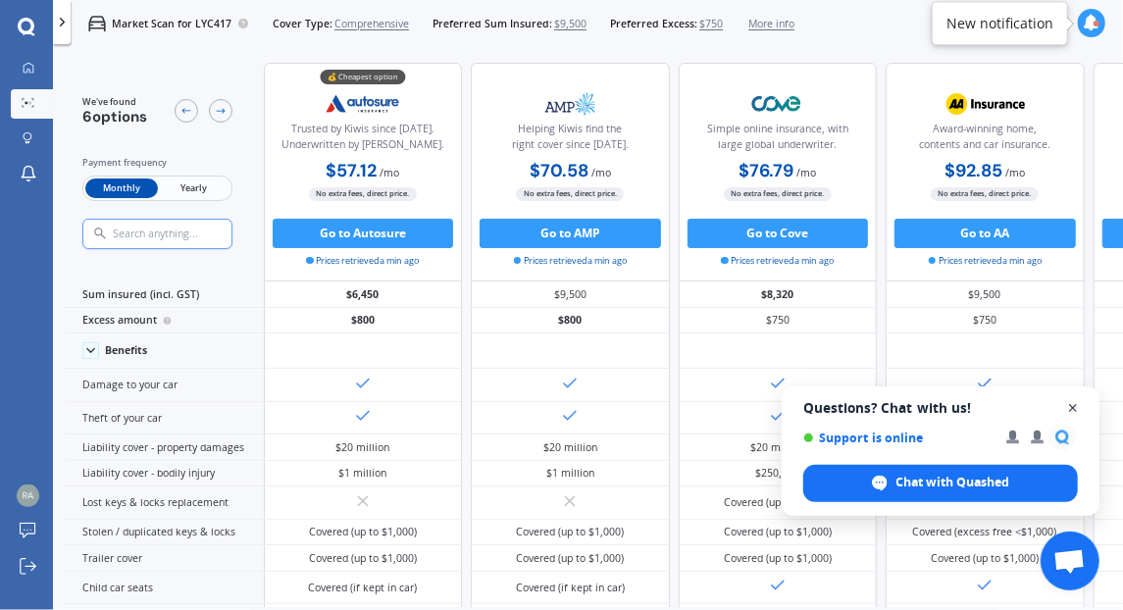
click at [1073, 408] on span "Close chat" at bounding box center [1074, 408] width 25 height 25
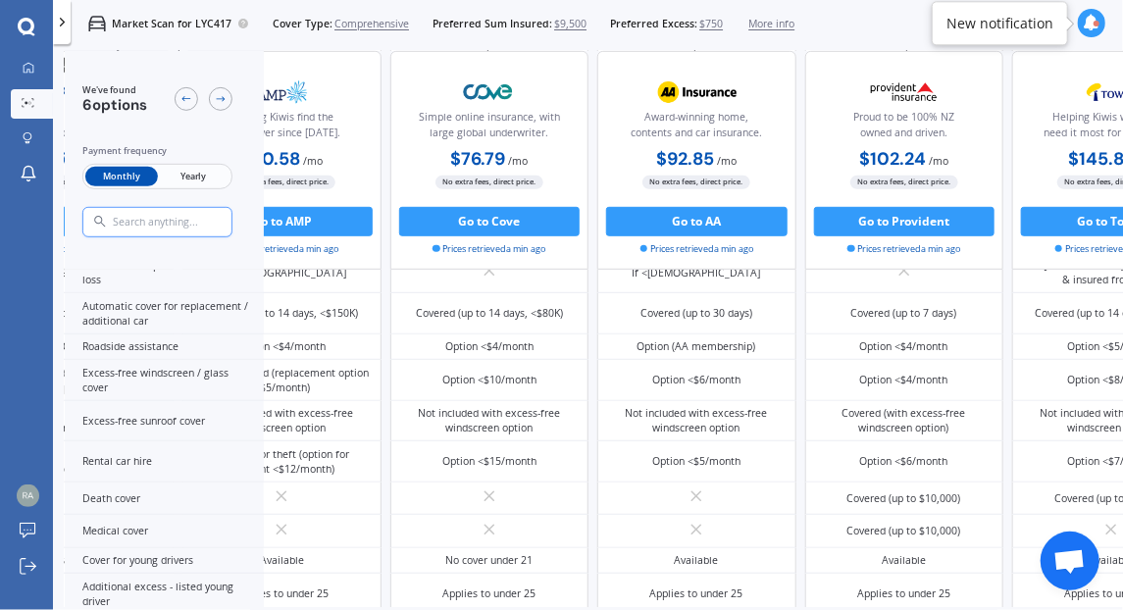
scroll to position [611, 0]
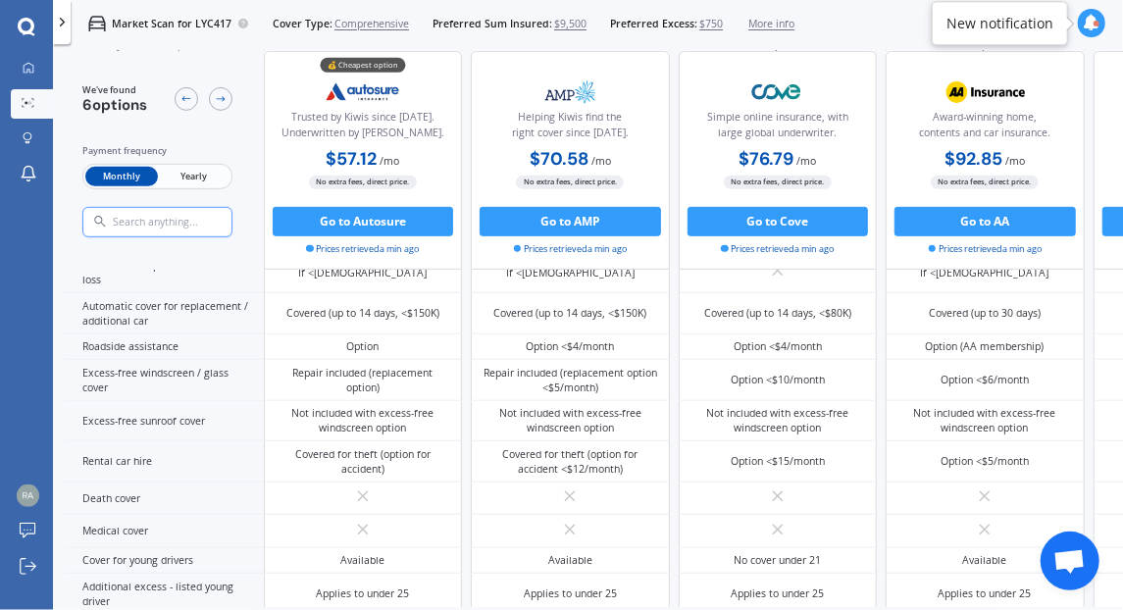
click at [189, 176] on span "Yearly" at bounding box center [194, 177] width 72 height 20
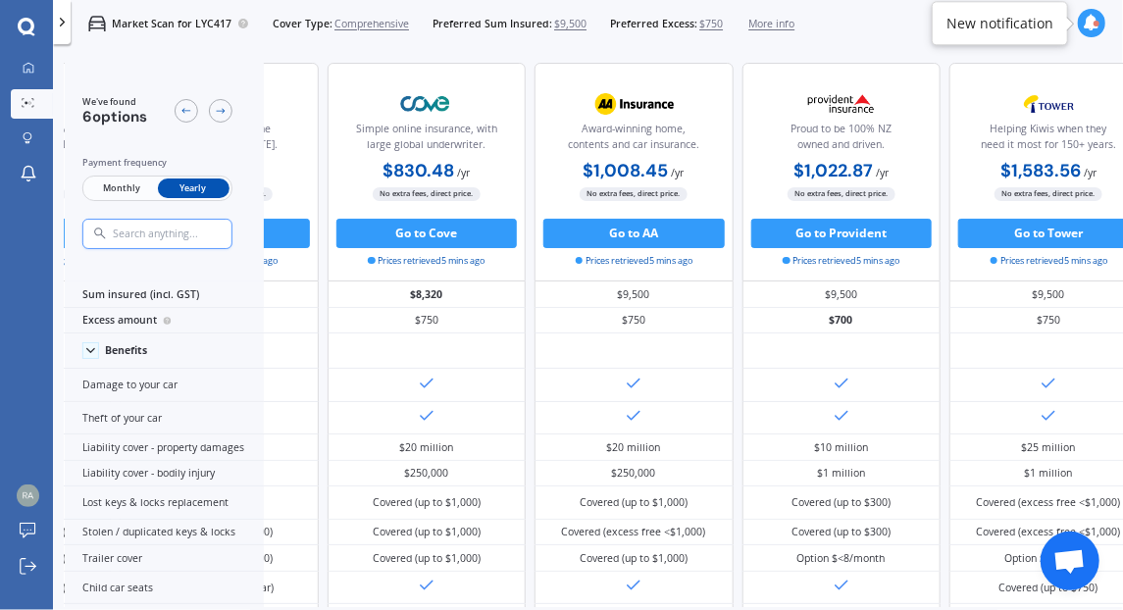
scroll to position [0, 510]
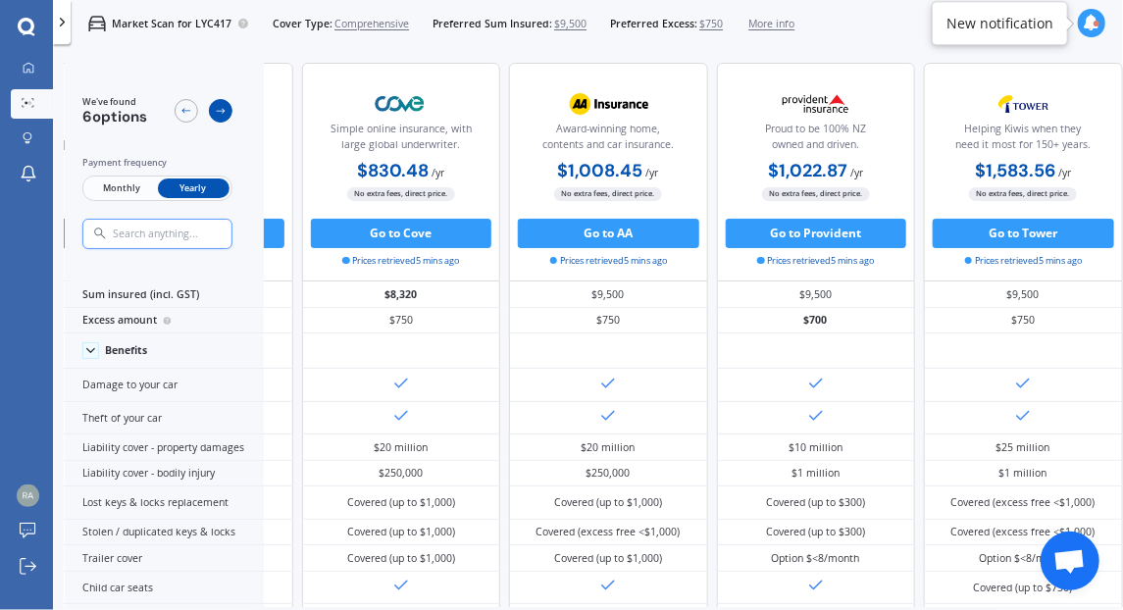
click at [218, 114] on icon at bounding box center [221, 111] width 12 height 12
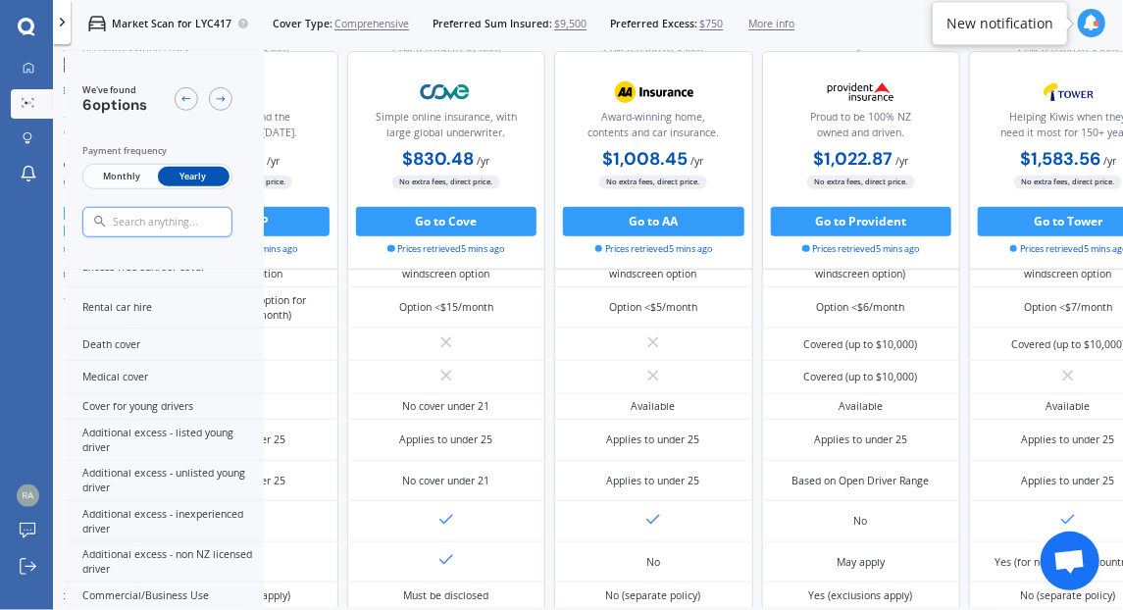
scroll to position [816, 510]
